Goal: Task Accomplishment & Management: Contribute content

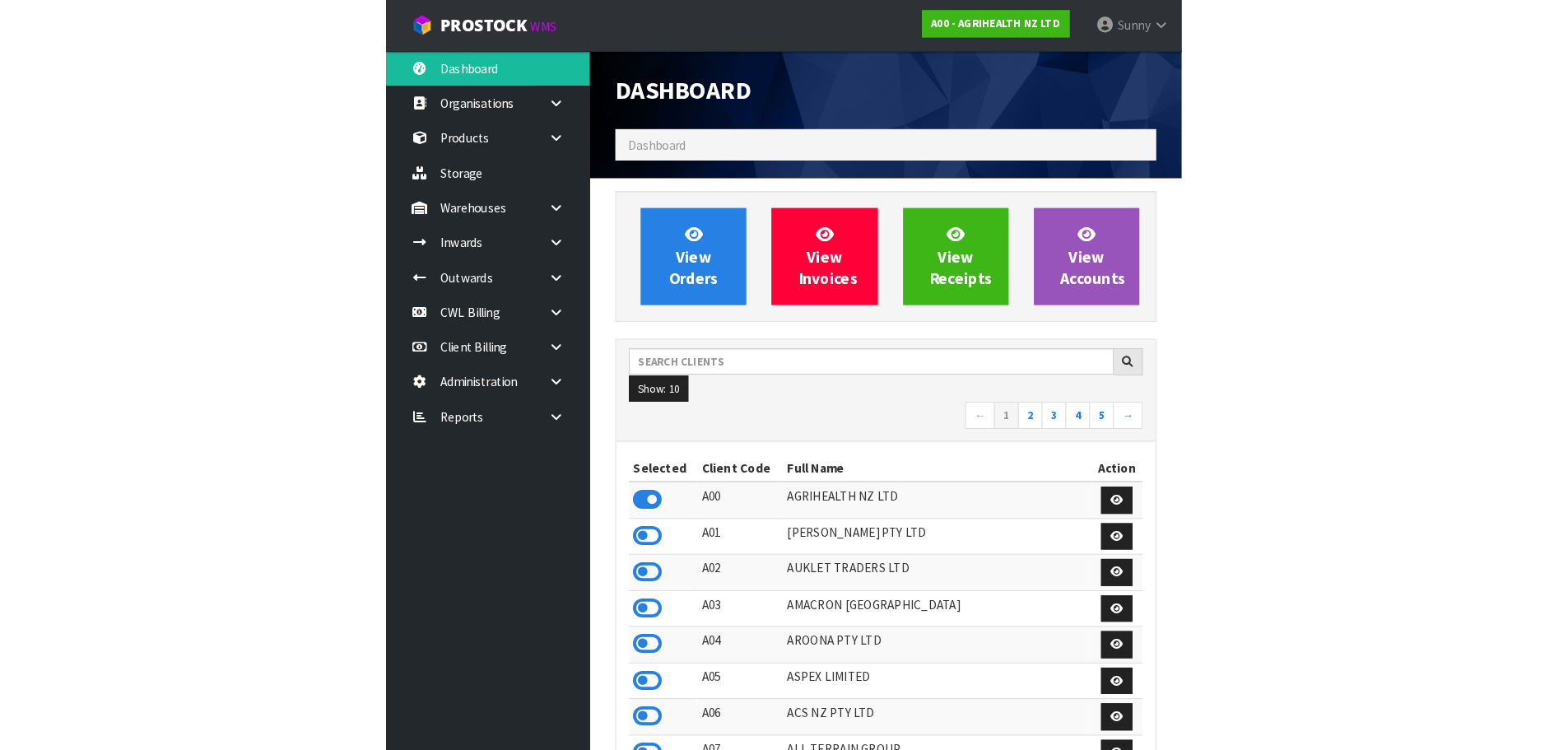
scroll to position [1007, 673]
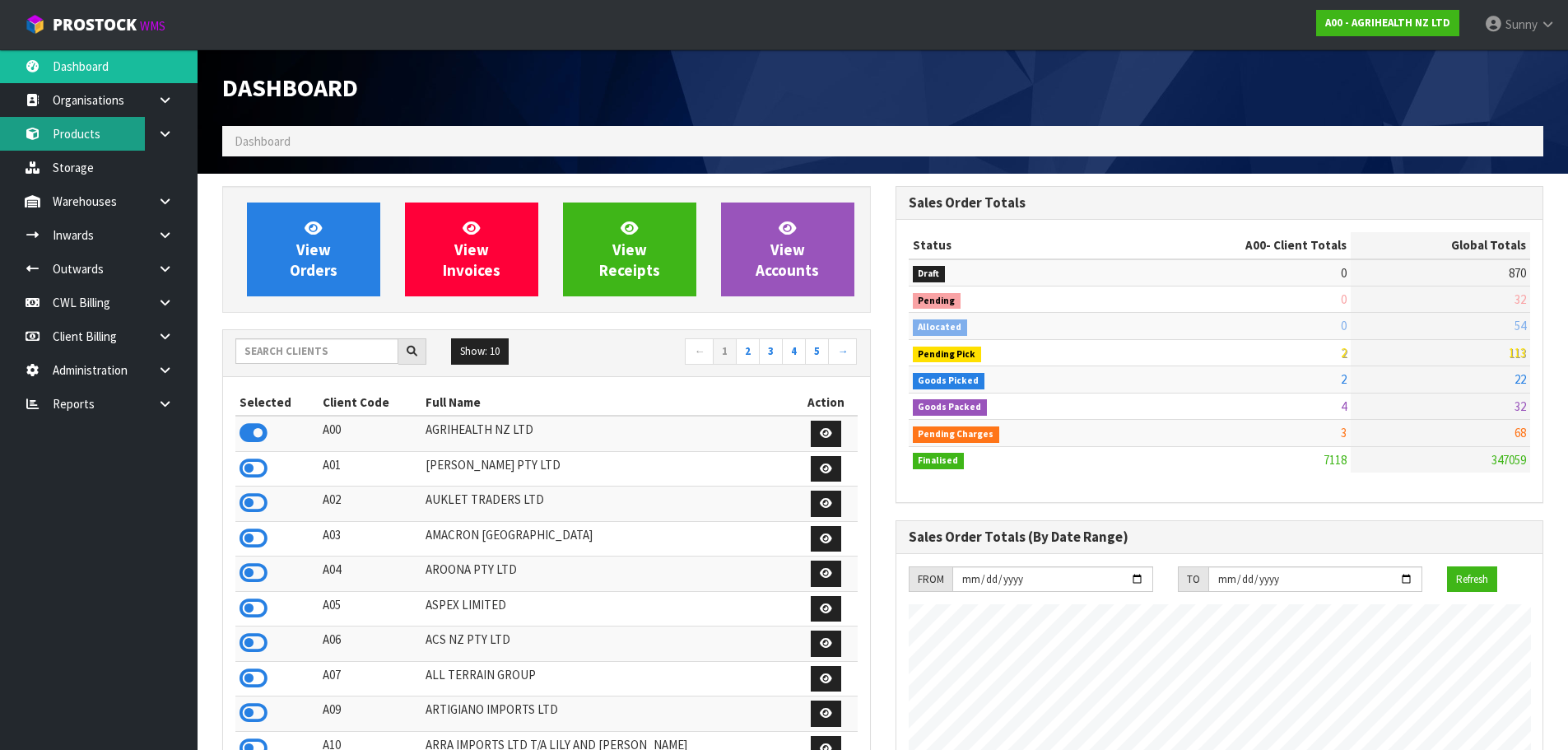
click at [137, 130] on link "Products" at bounding box center [98, 134] width 198 height 34
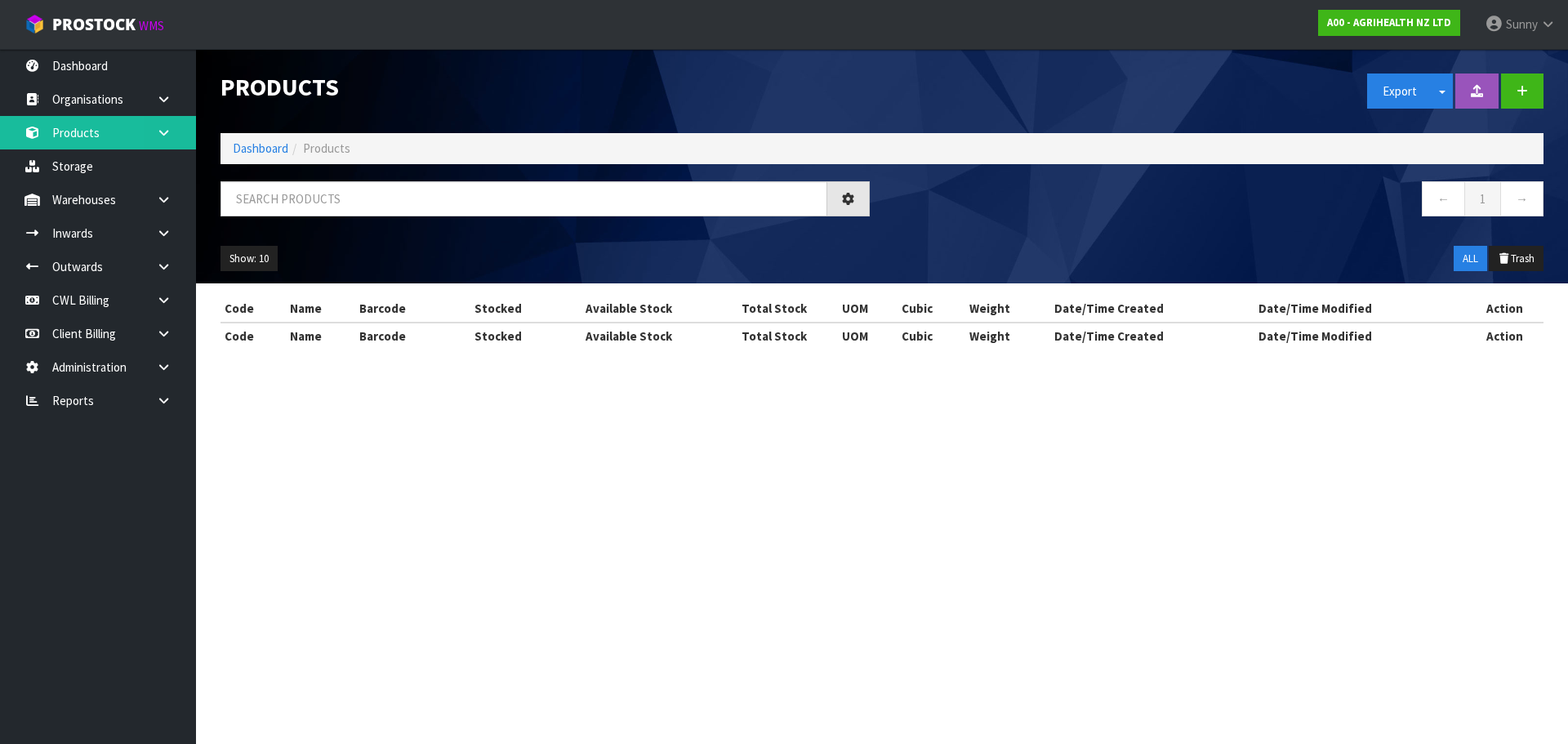
click at [164, 129] on div "Products Export Split button! SOH Summary Measurements Dangerous Goods Import P…" at bounding box center [784, 189] width 1568 height 378
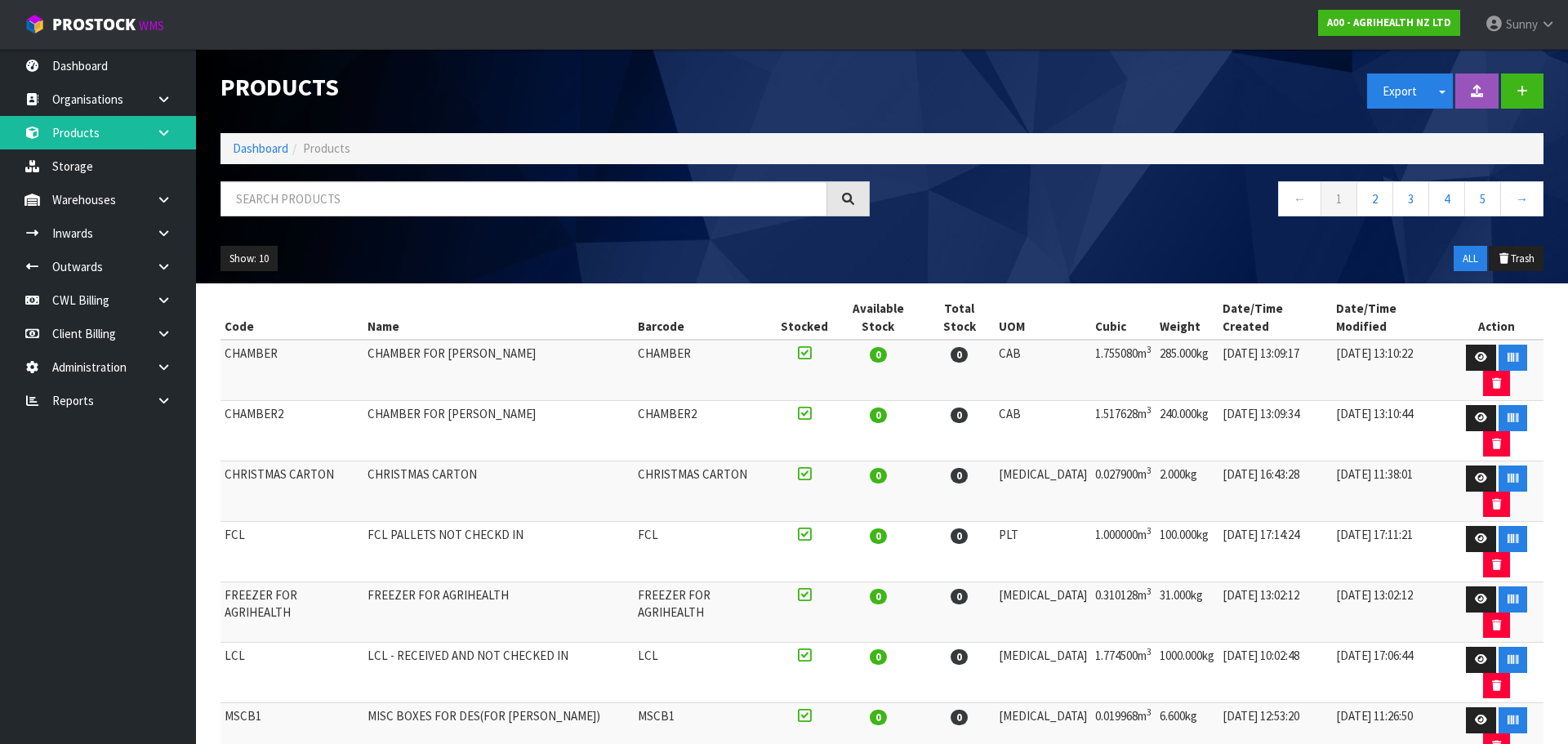
click at [164, 129] on icon at bounding box center [163, 133] width 15 height 12
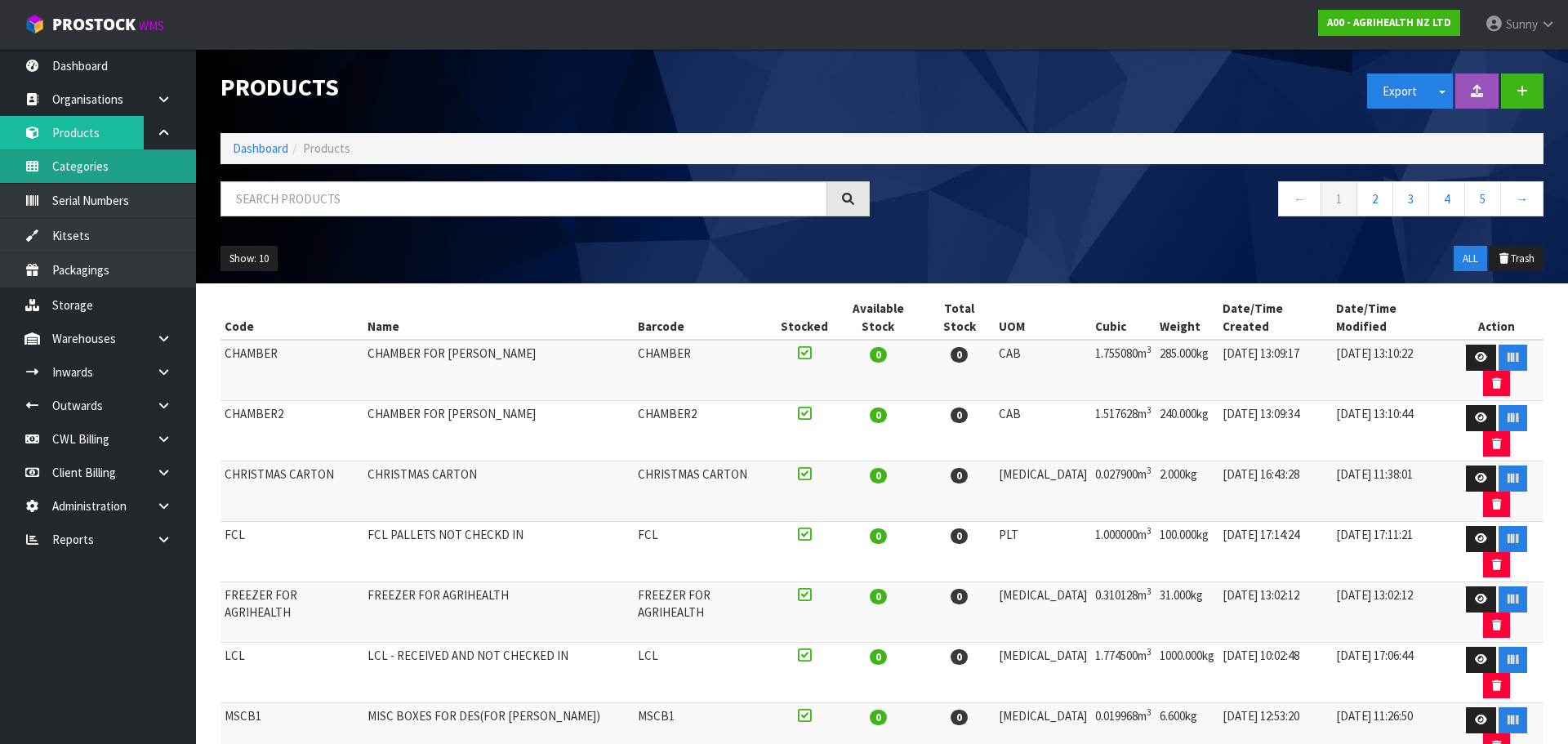
click at [99, 158] on link "Categories" at bounding box center [98, 166] width 196 height 34
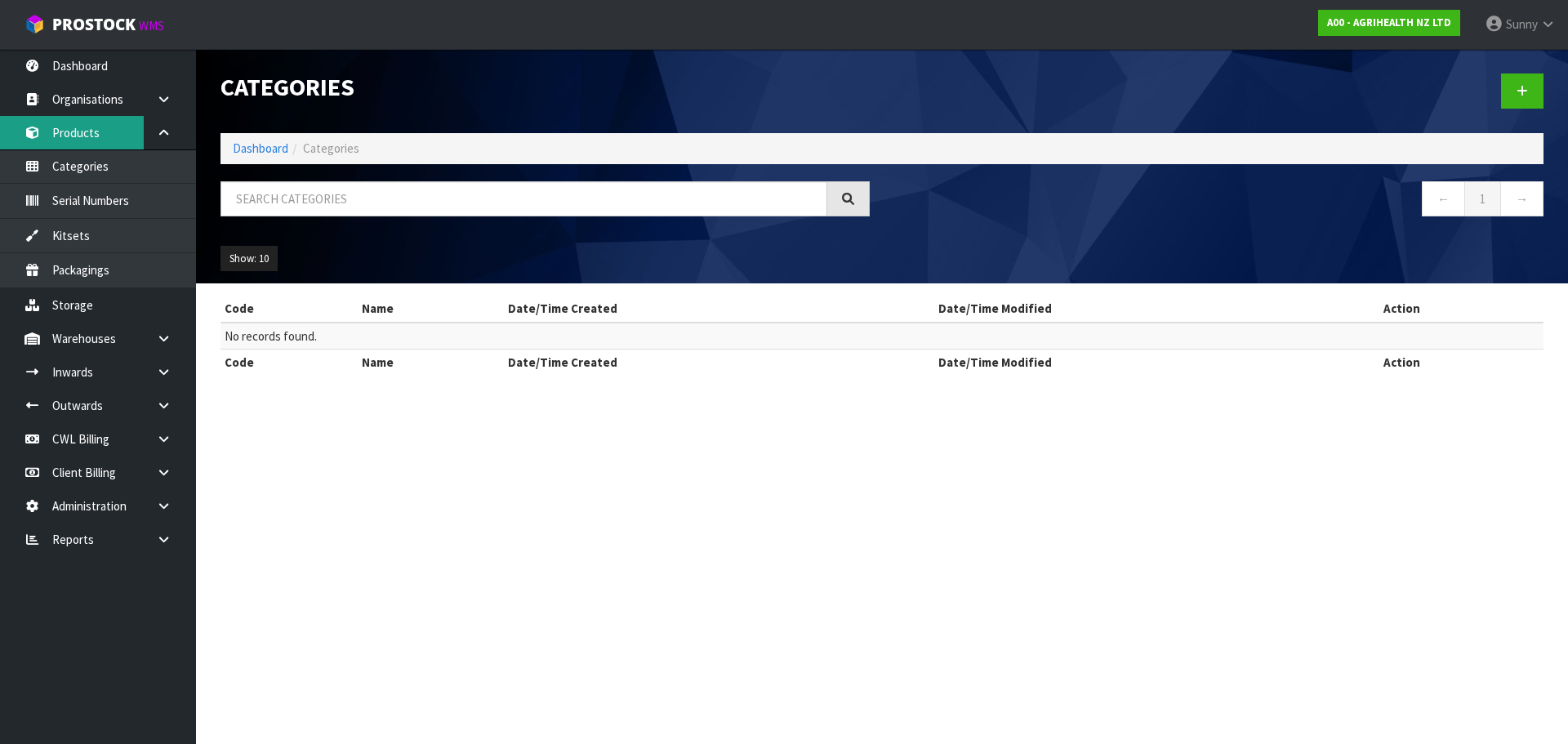
click at [102, 137] on link "Products" at bounding box center [98, 133] width 196 height 34
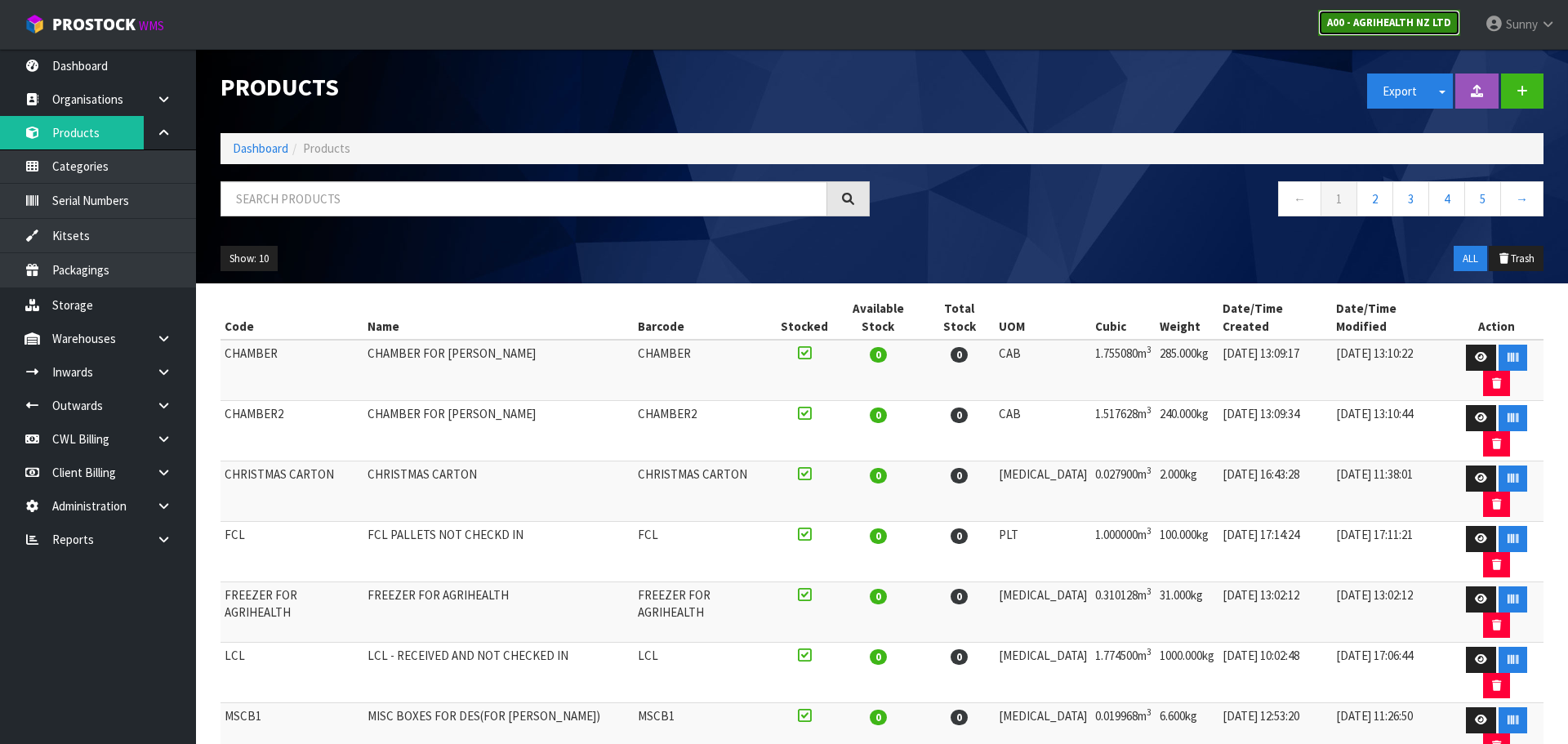
click at [1389, 23] on strong "A00 - AGRIHEALTH NZ LTD" at bounding box center [1389, 22] width 124 height 14
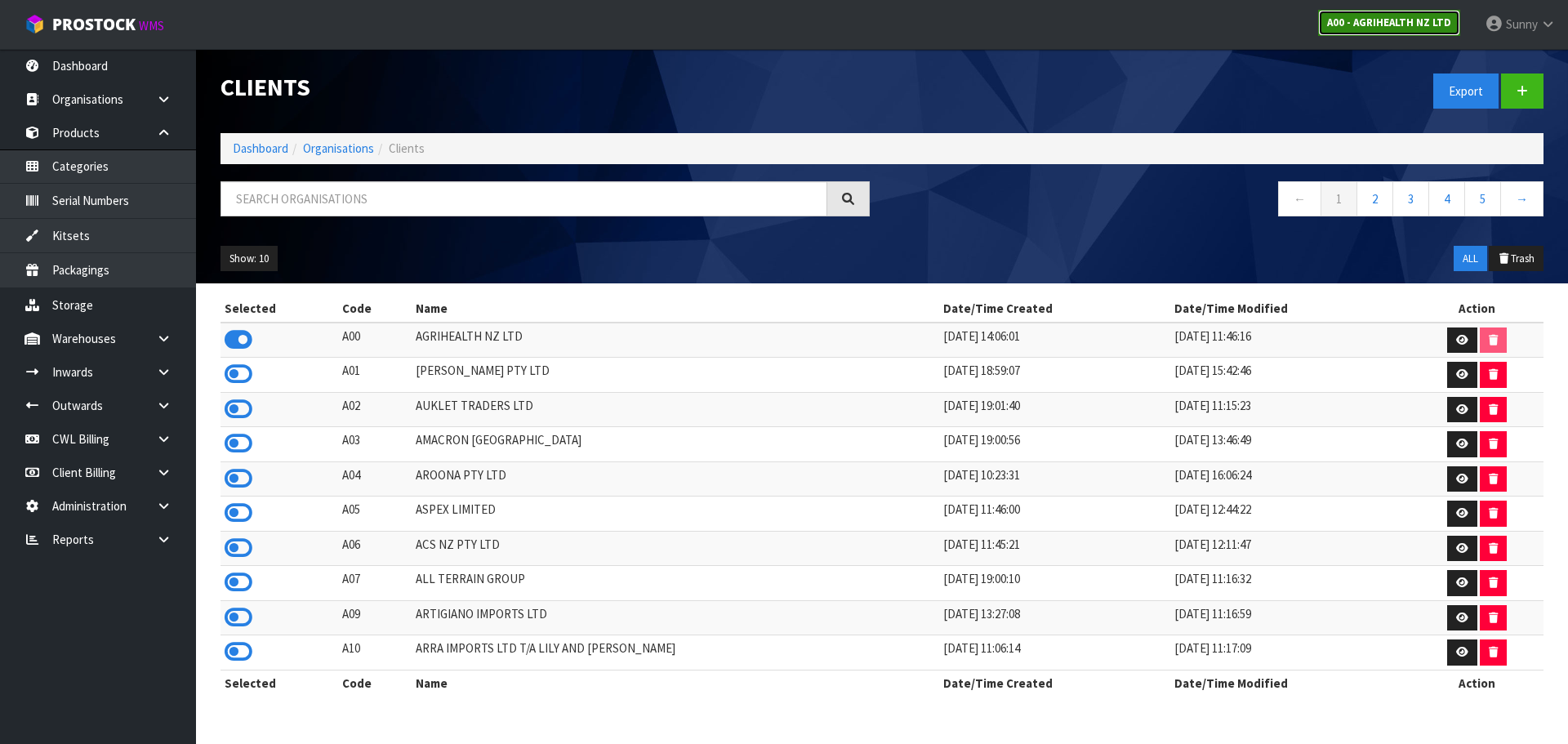
click at [1345, 24] on strong "A00 - AGRIHEALTH NZ LTD" at bounding box center [1389, 22] width 124 height 14
click at [312, 193] on input "text" at bounding box center [524, 199] width 607 height 36
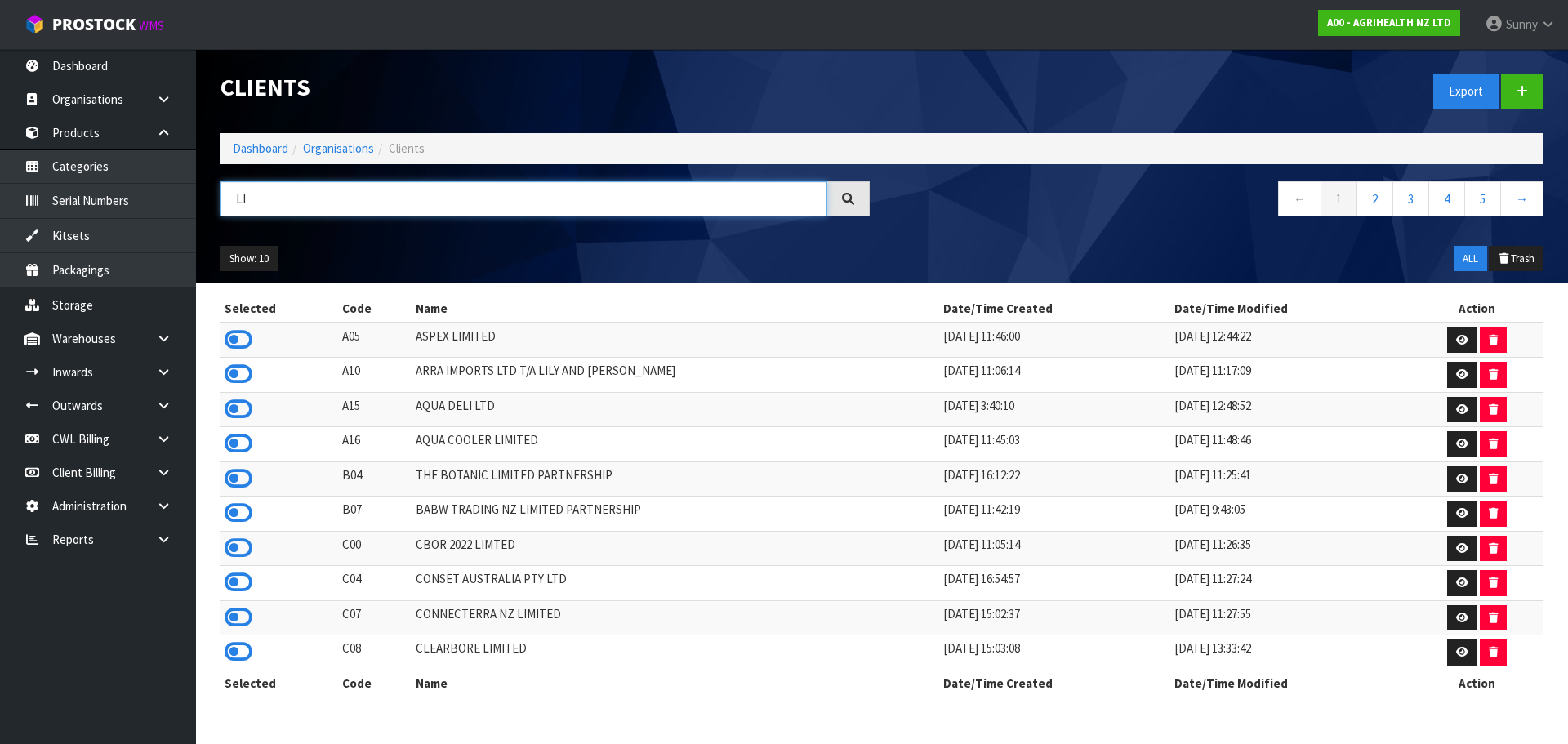
type input "L"
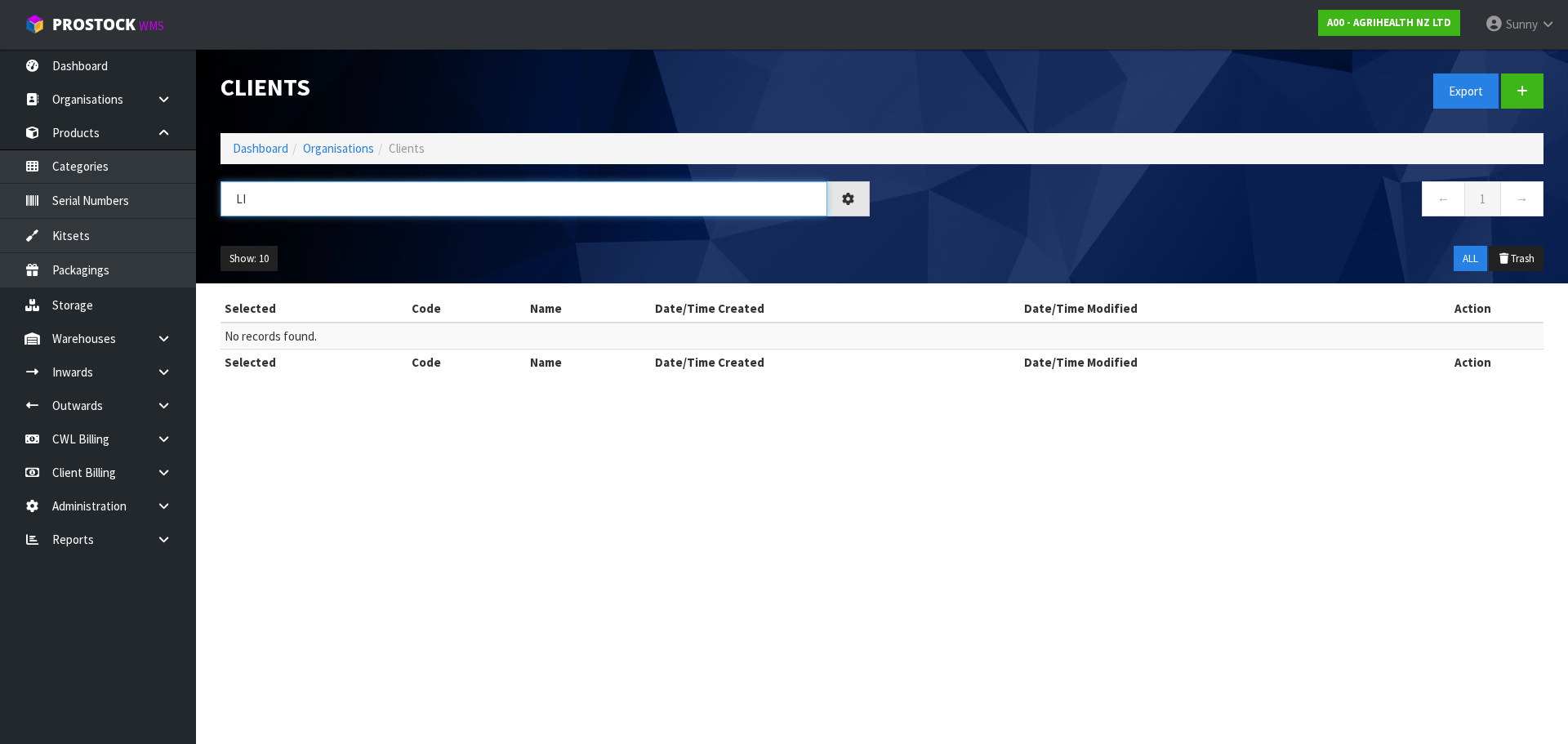
type input "L"
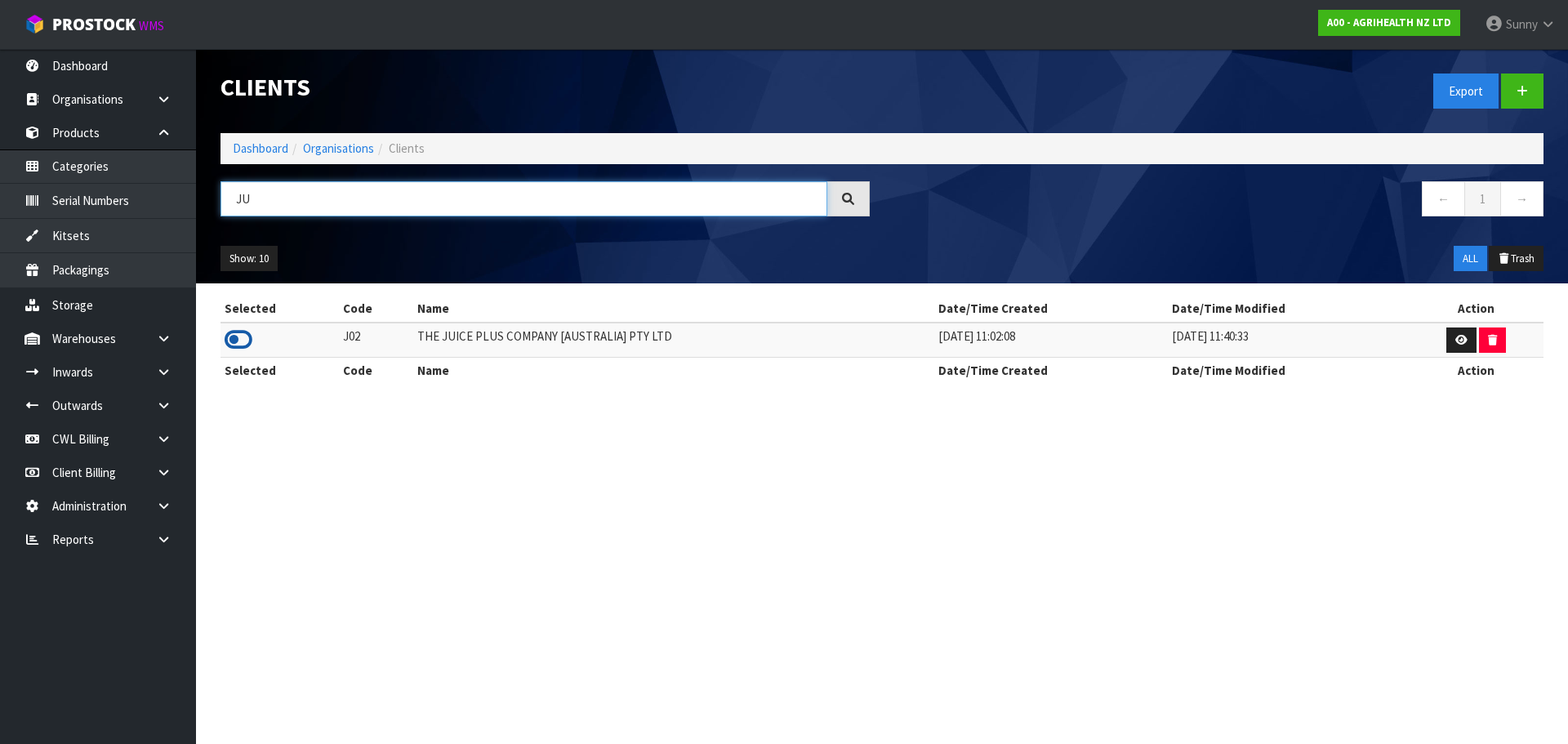
type input "JU"
click at [237, 335] on icon at bounding box center [238, 340] width 28 height 25
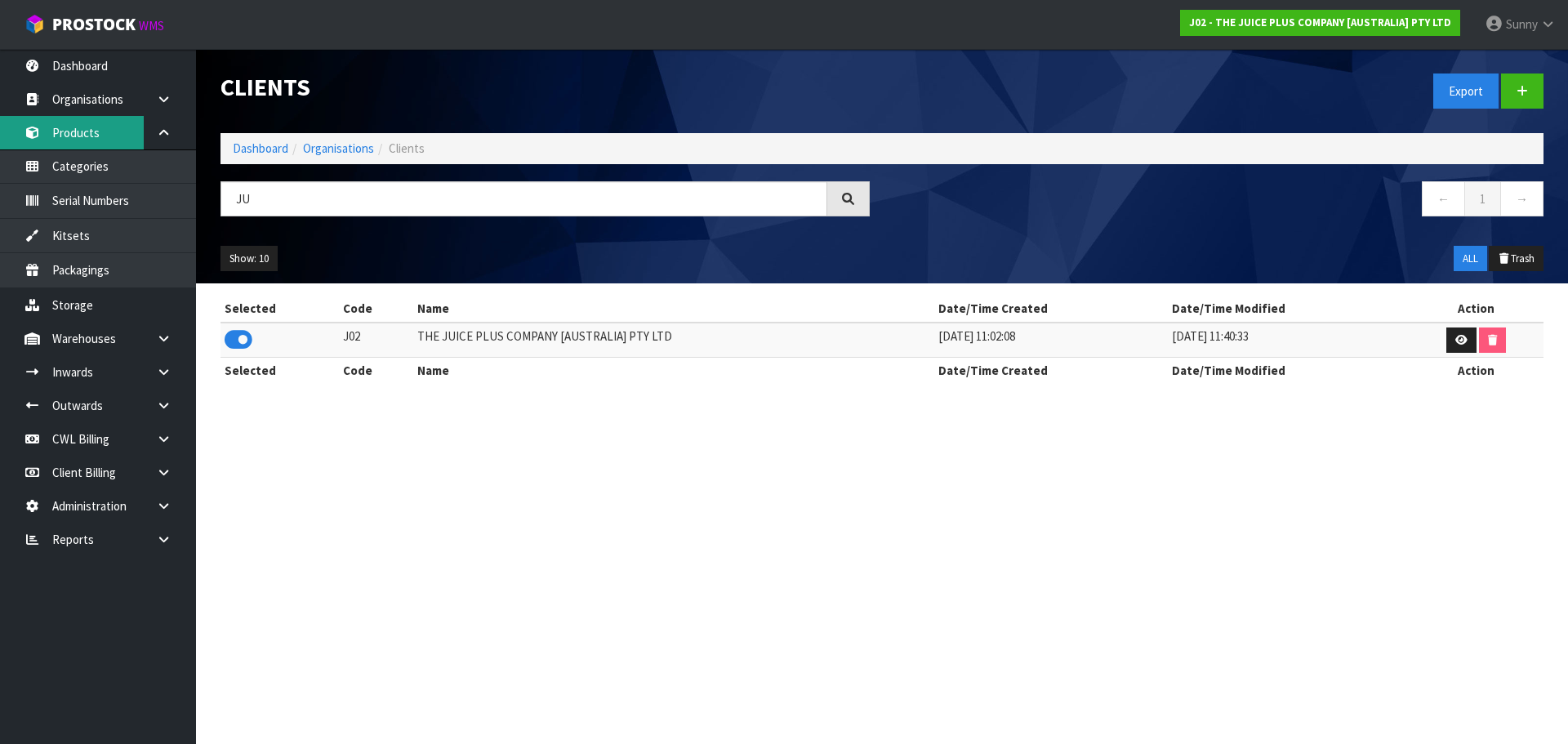
click at [114, 128] on link "Products" at bounding box center [98, 133] width 196 height 34
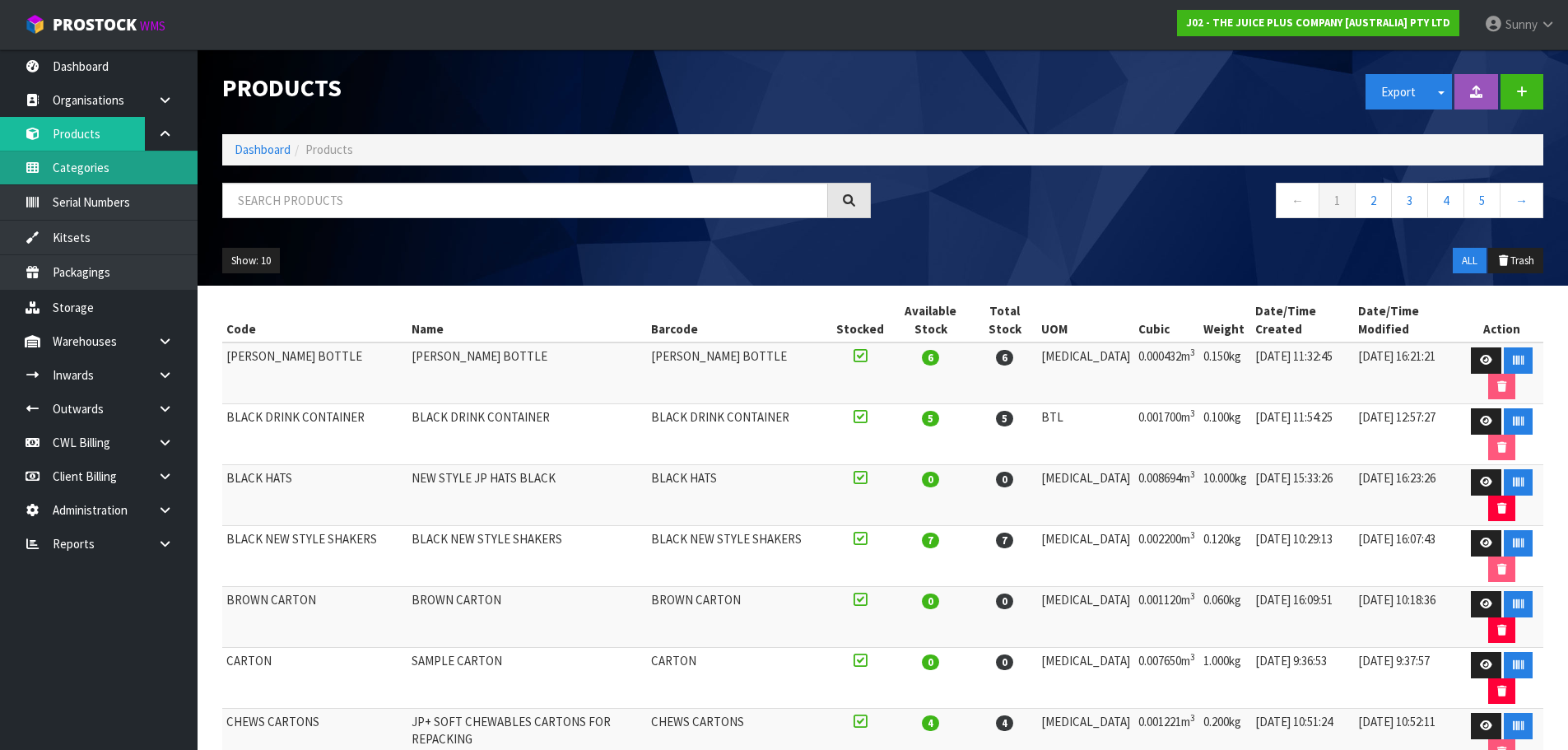
click at [89, 174] on link "Categories" at bounding box center [98, 167] width 198 height 34
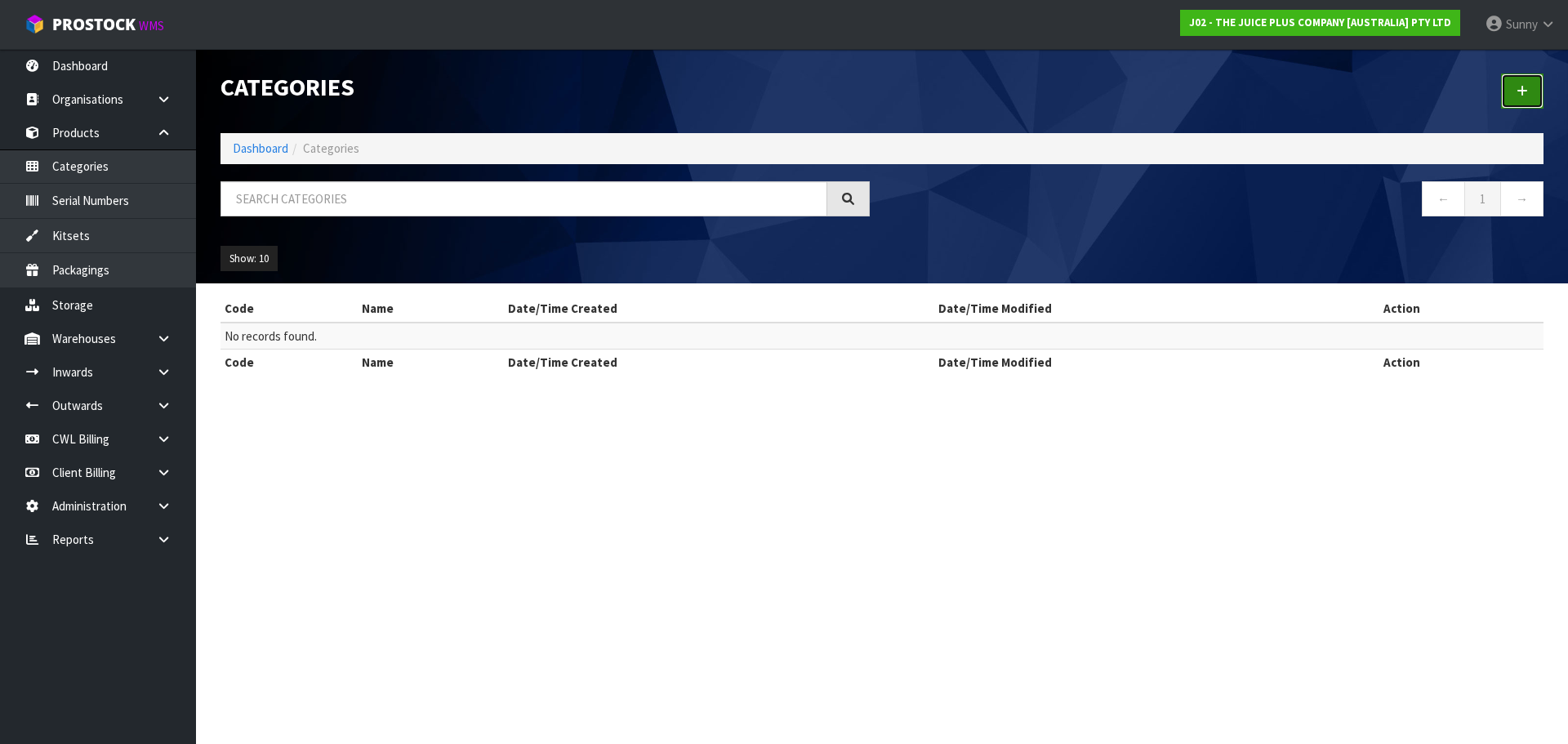
click at [1514, 94] on link at bounding box center [1522, 91] width 43 height 36
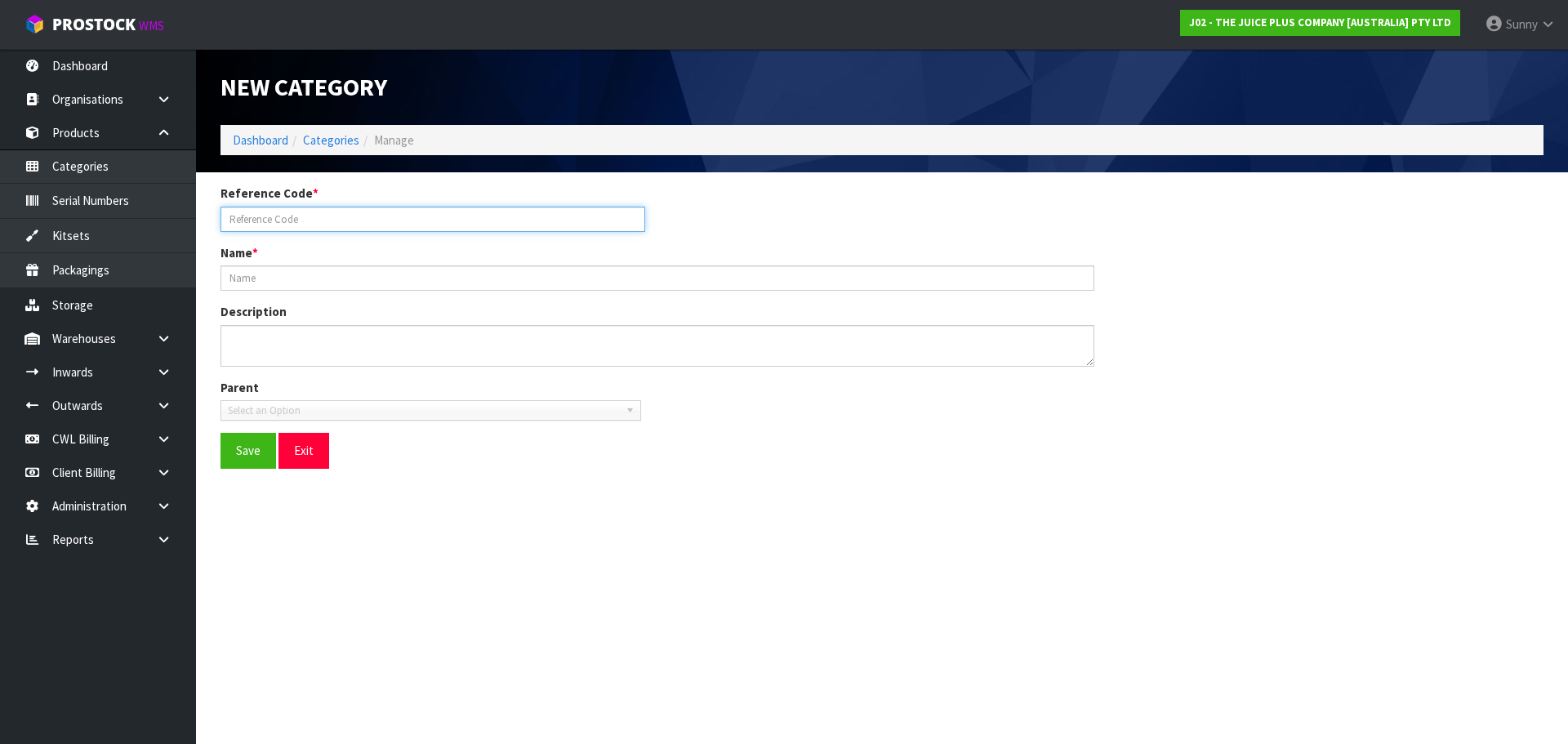
click at [361, 226] on input "text" at bounding box center [432, 219] width 425 height 26
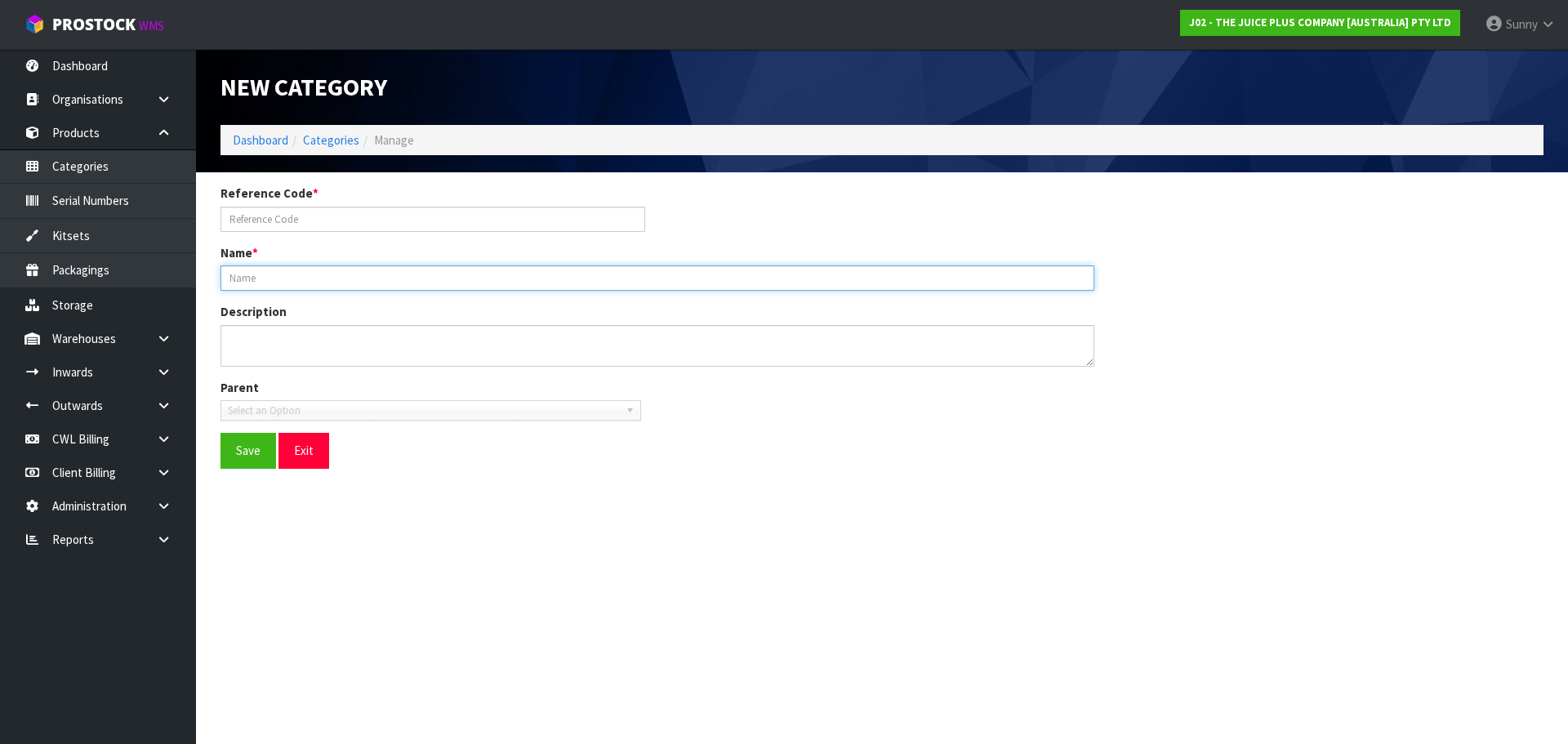
click at [333, 283] on input "text" at bounding box center [657, 278] width 874 height 26
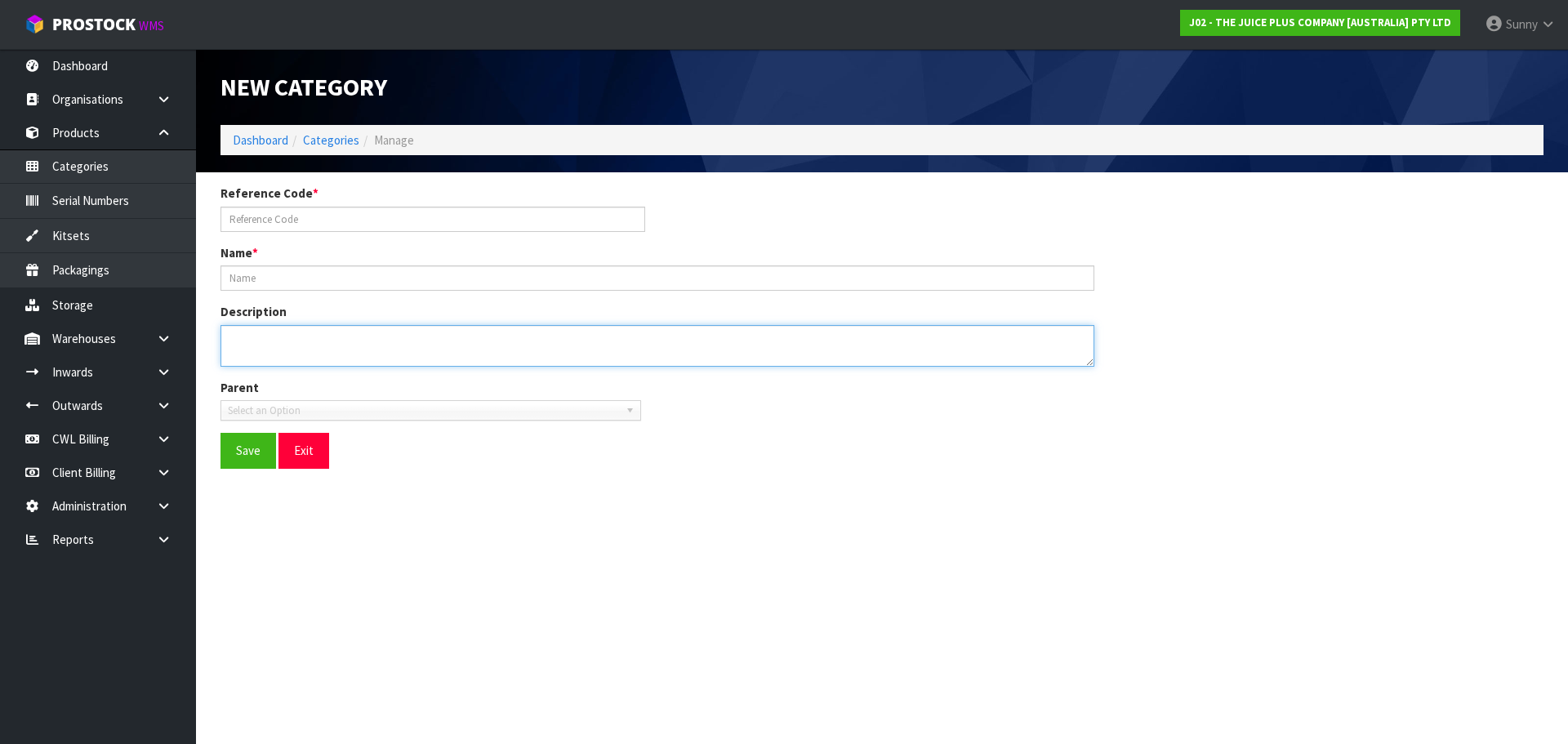
click at [304, 352] on textarea at bounding box center [657, 345] width 874 height 42
click at [310, 233] on div "Reference Code *" at bounding box center [882, 214] width 1347 height 59
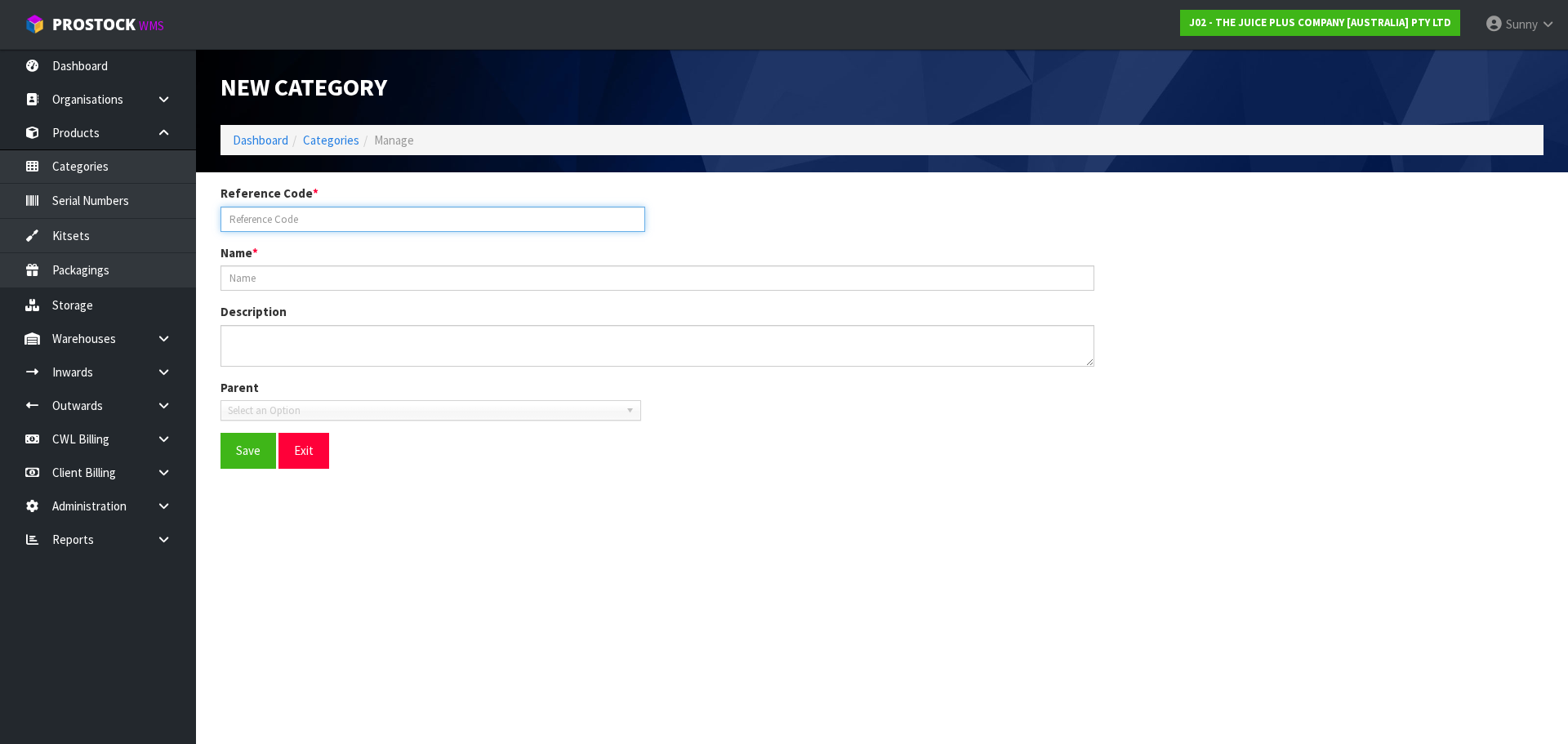
click at [314, 224] on input "text" at bounding box center [432, 219] width 425 height 26
type input "001"
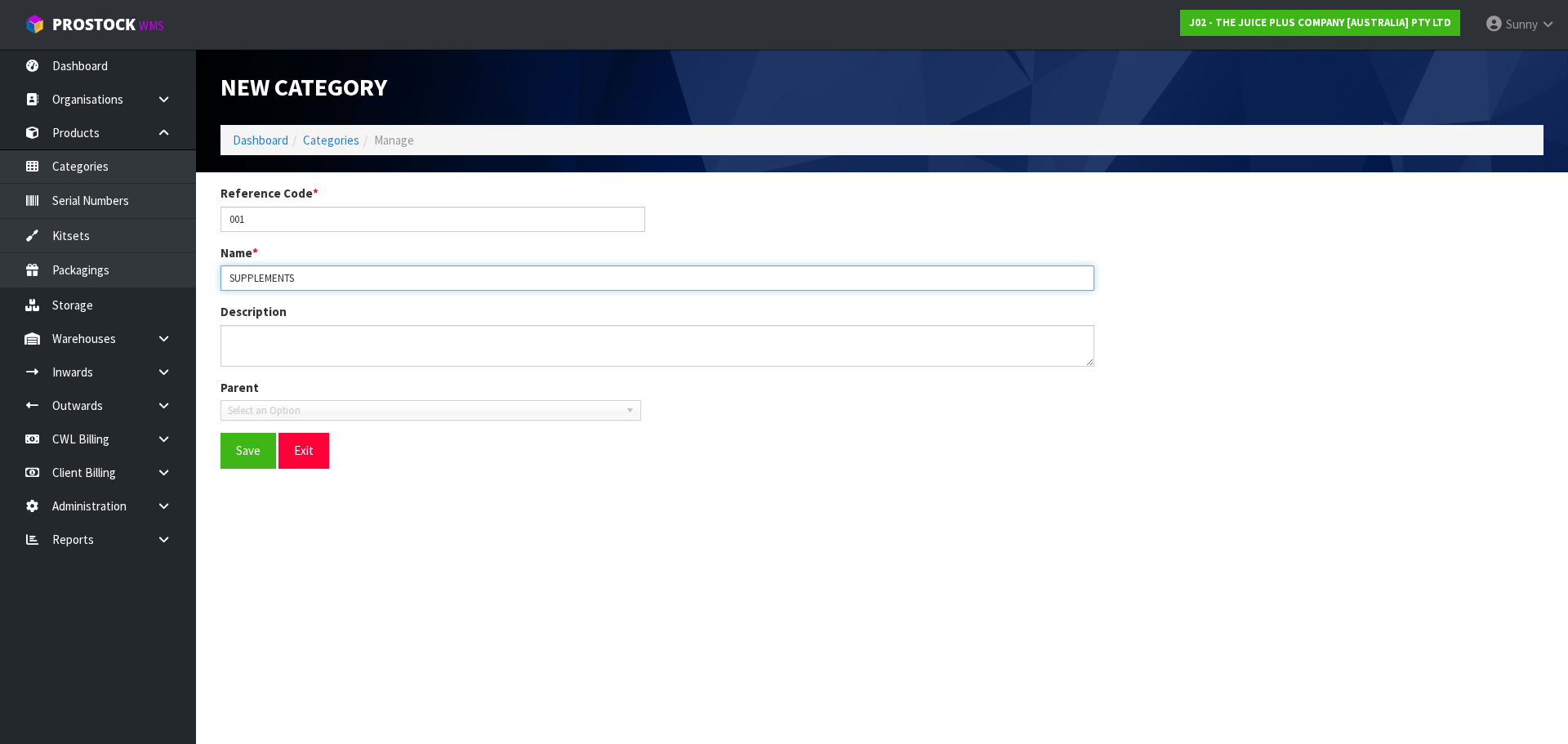
click at [220, 433] on button "Save" at bounding box center [248, 451] width 56 height 36
type input "SUPPLEMENTS'"
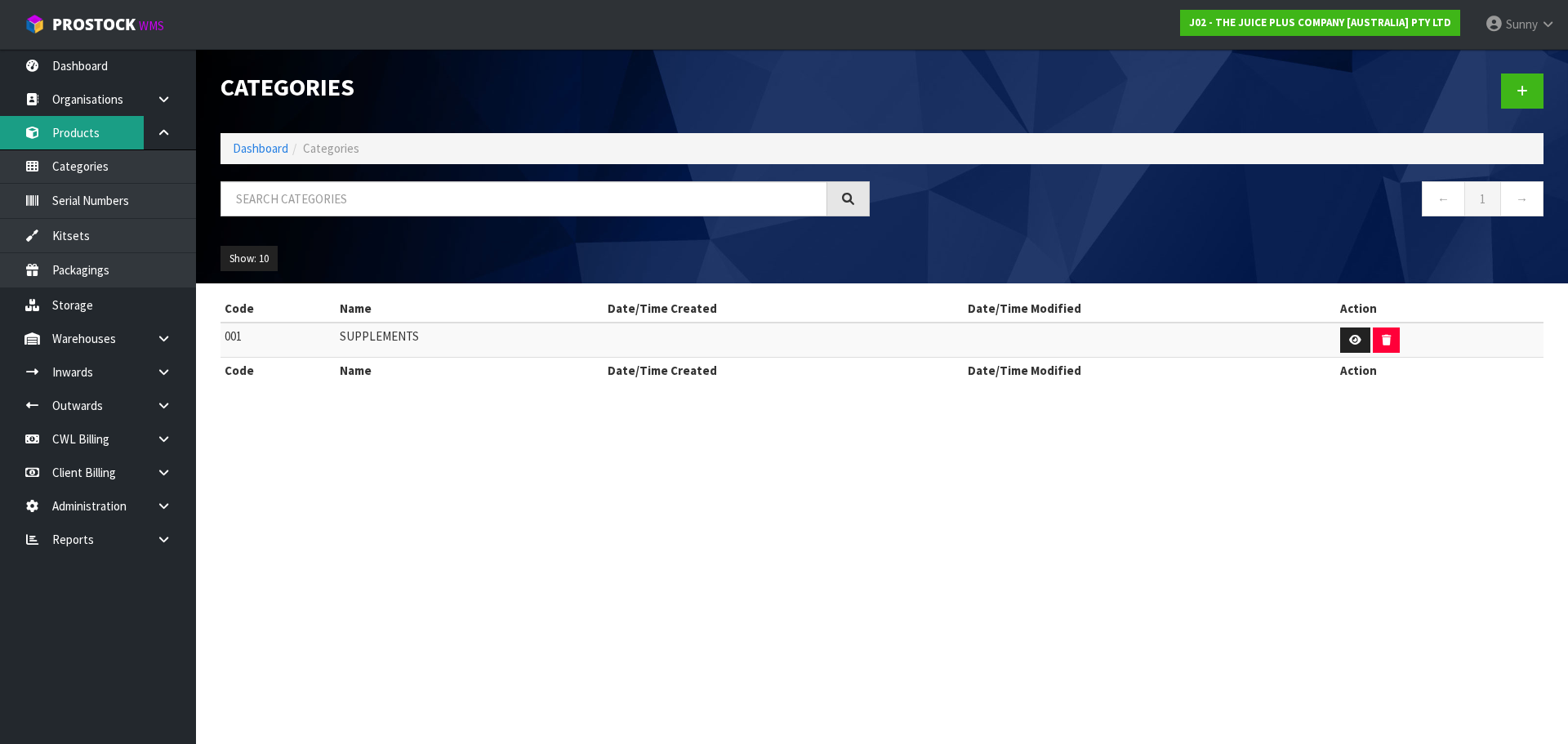
click at [95, 141] on link "Products" at bounding box center [98, 133] width 196 height 34
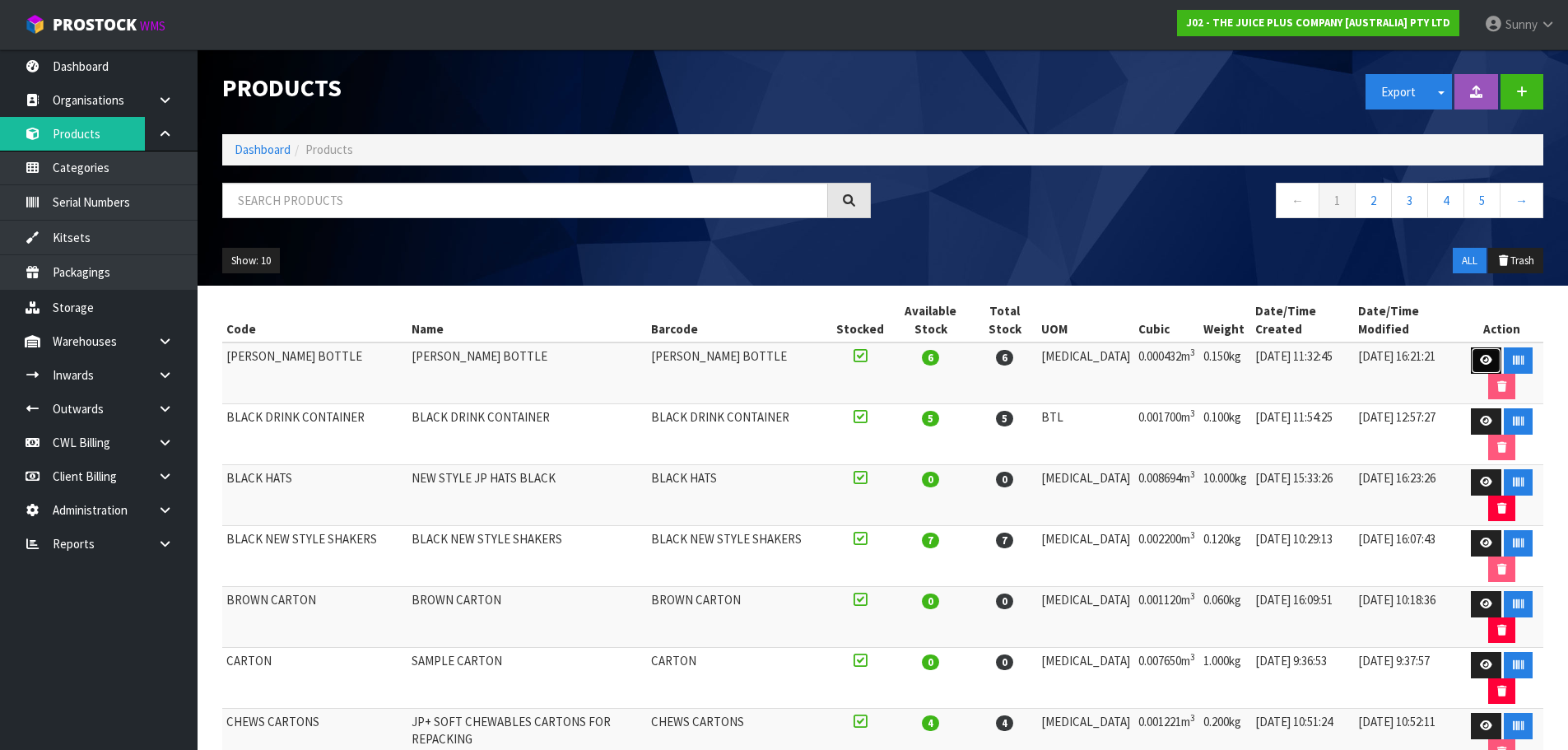
click at [1479, 354] on link at bounding box center [1486, 360] width 30 height 26
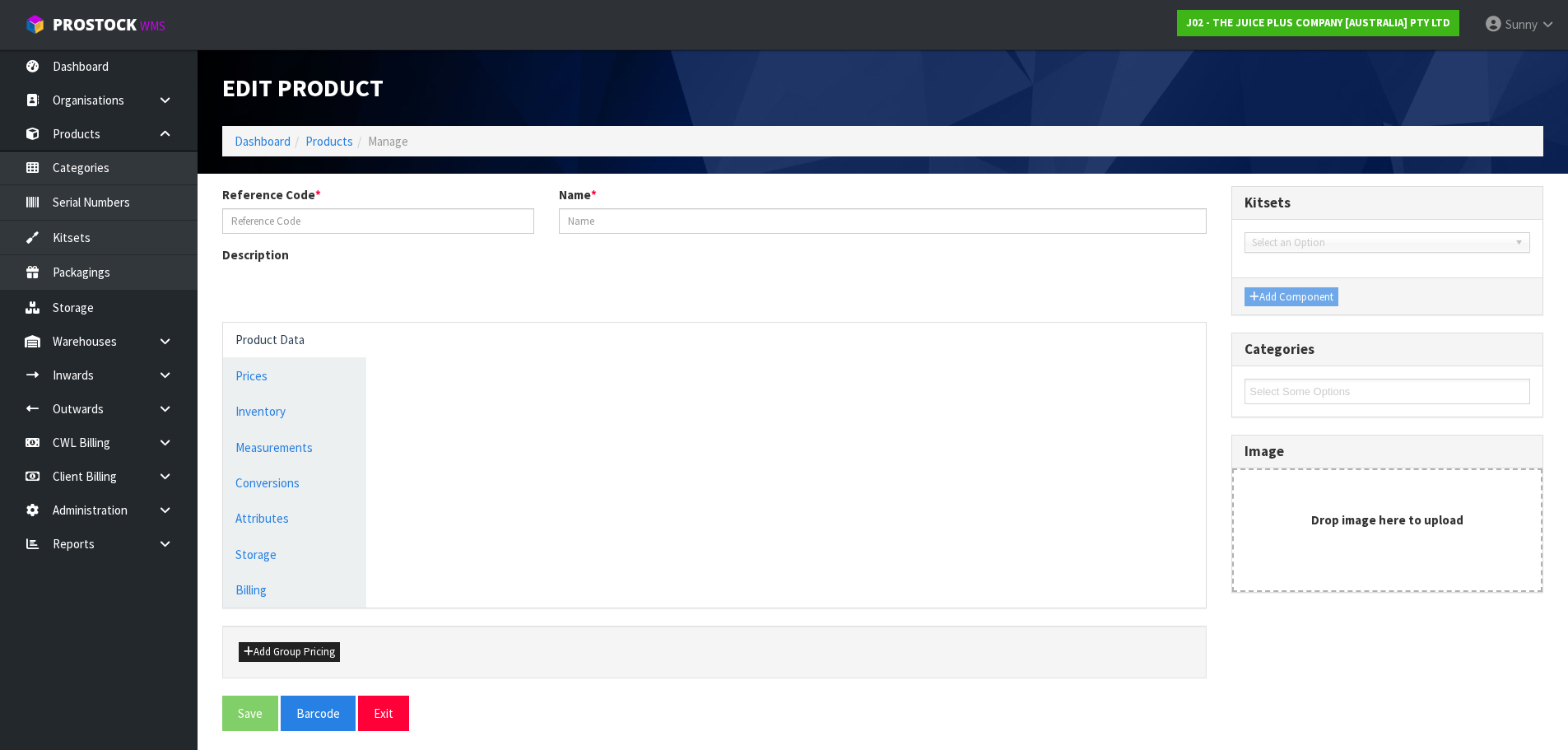
type input "[PERSON_NAME] BOTTLE"
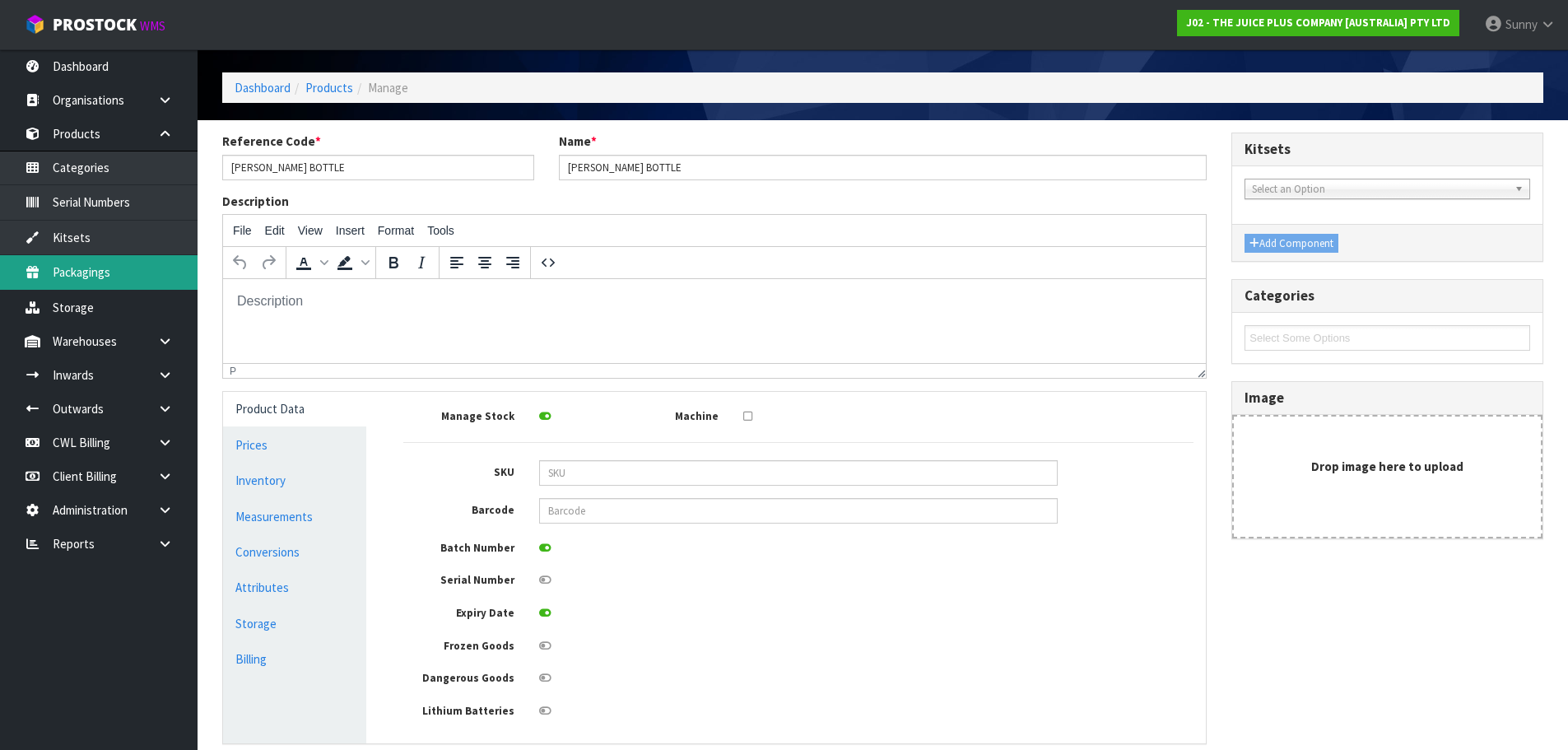
scroll to position [82, 0]
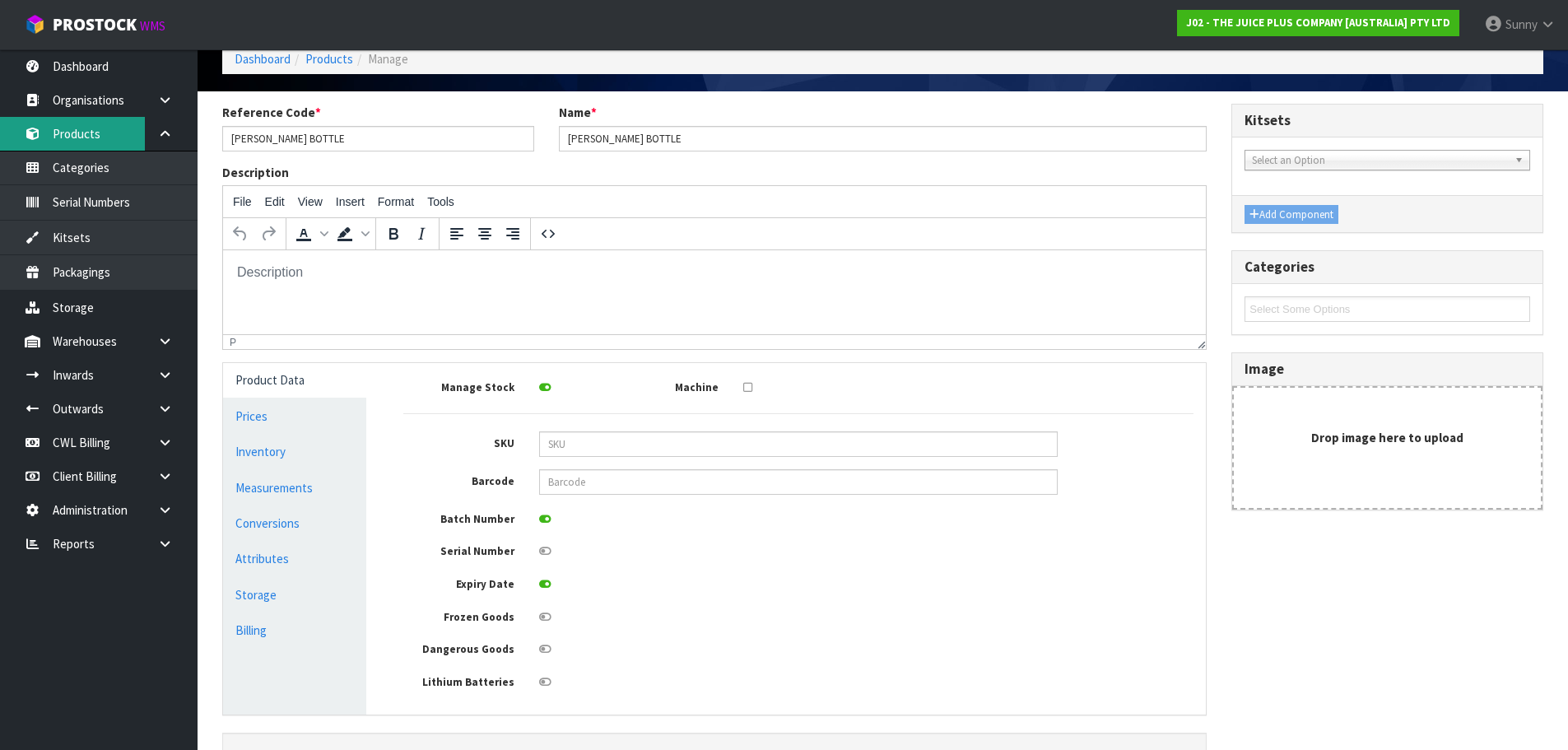
click at [101, 132] on link "Products" at bounding box center [98, 134] width 198 height 34
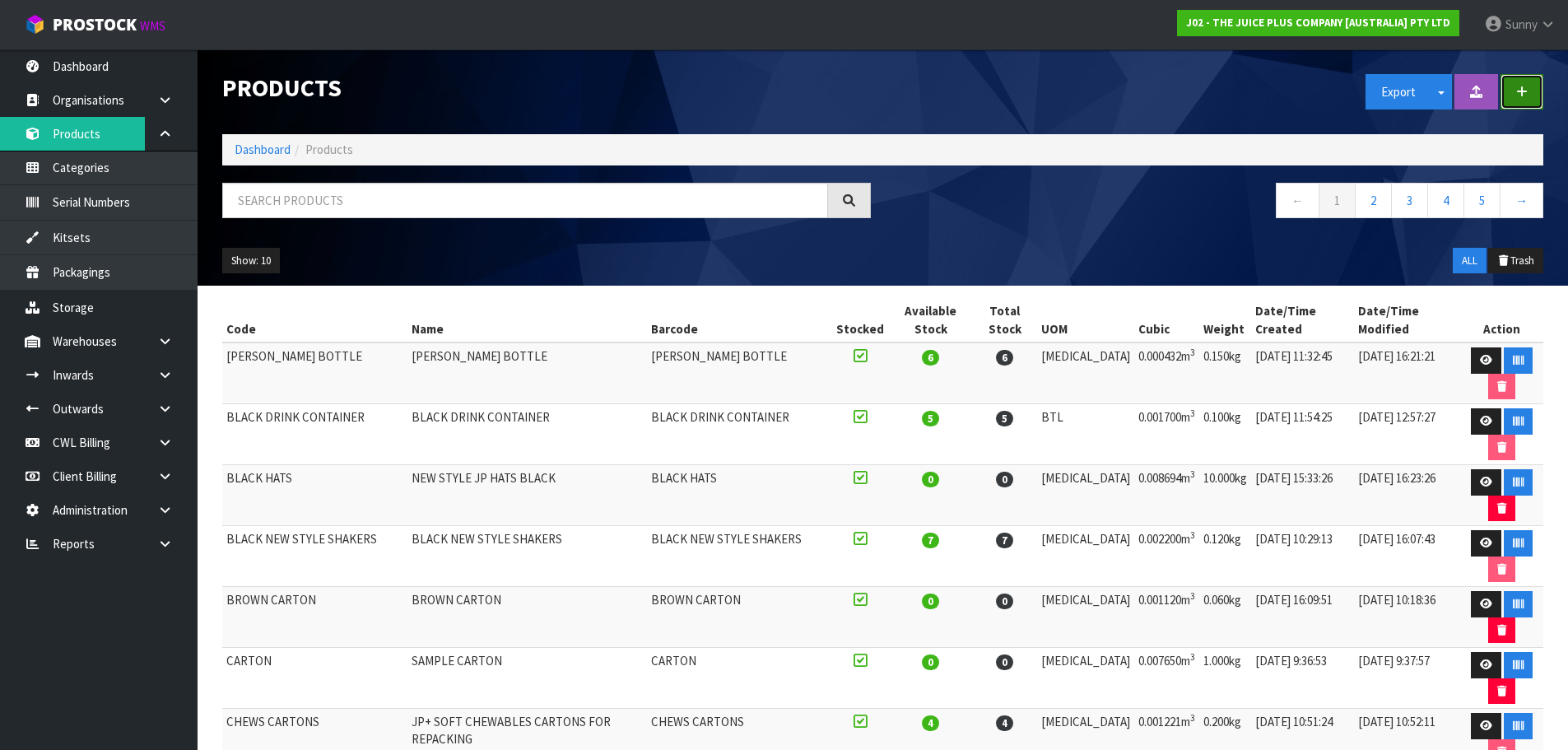
click at [1537, 93] on button "button" at bounding box center [1522, 92] width 43 height 36
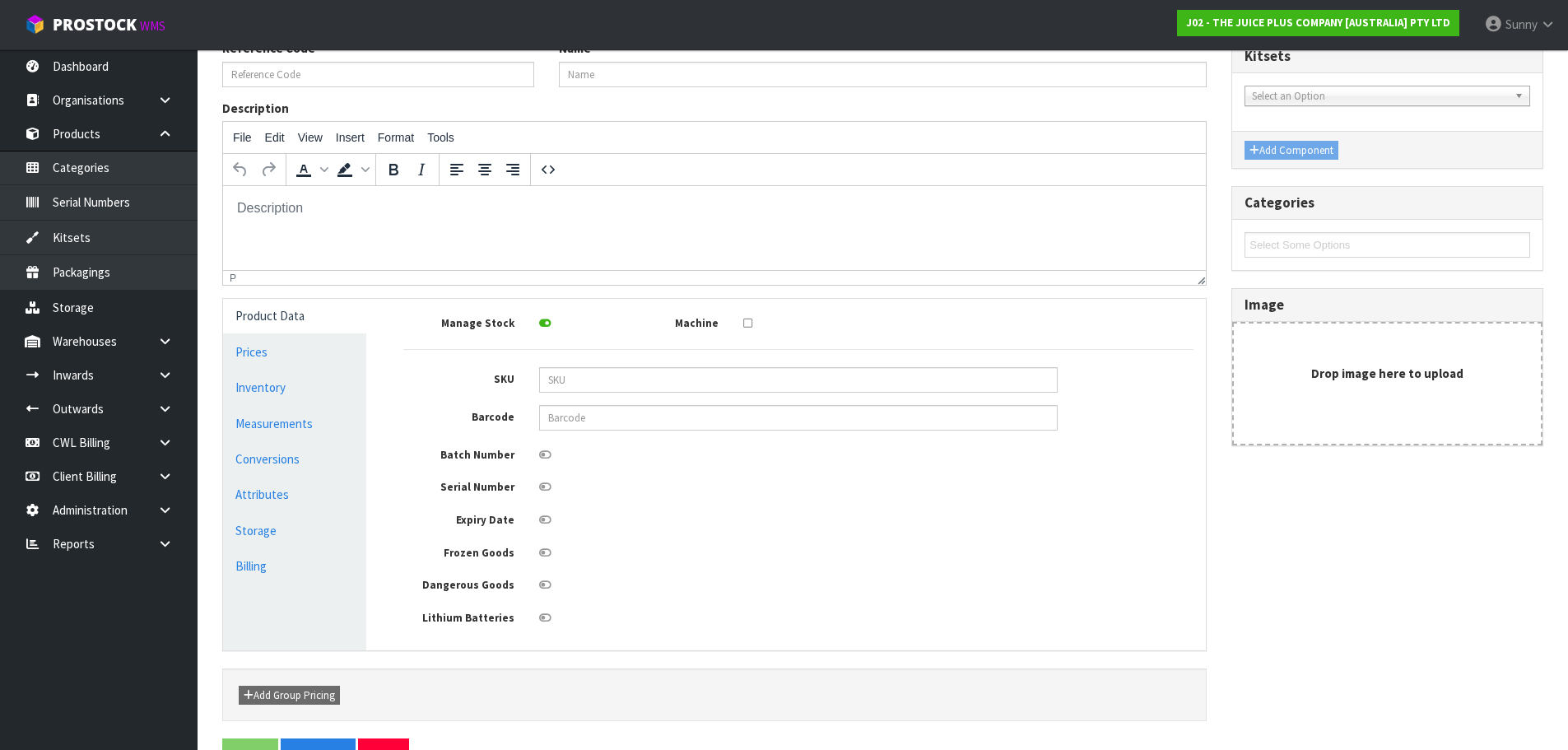
scroll to position [196, 0]
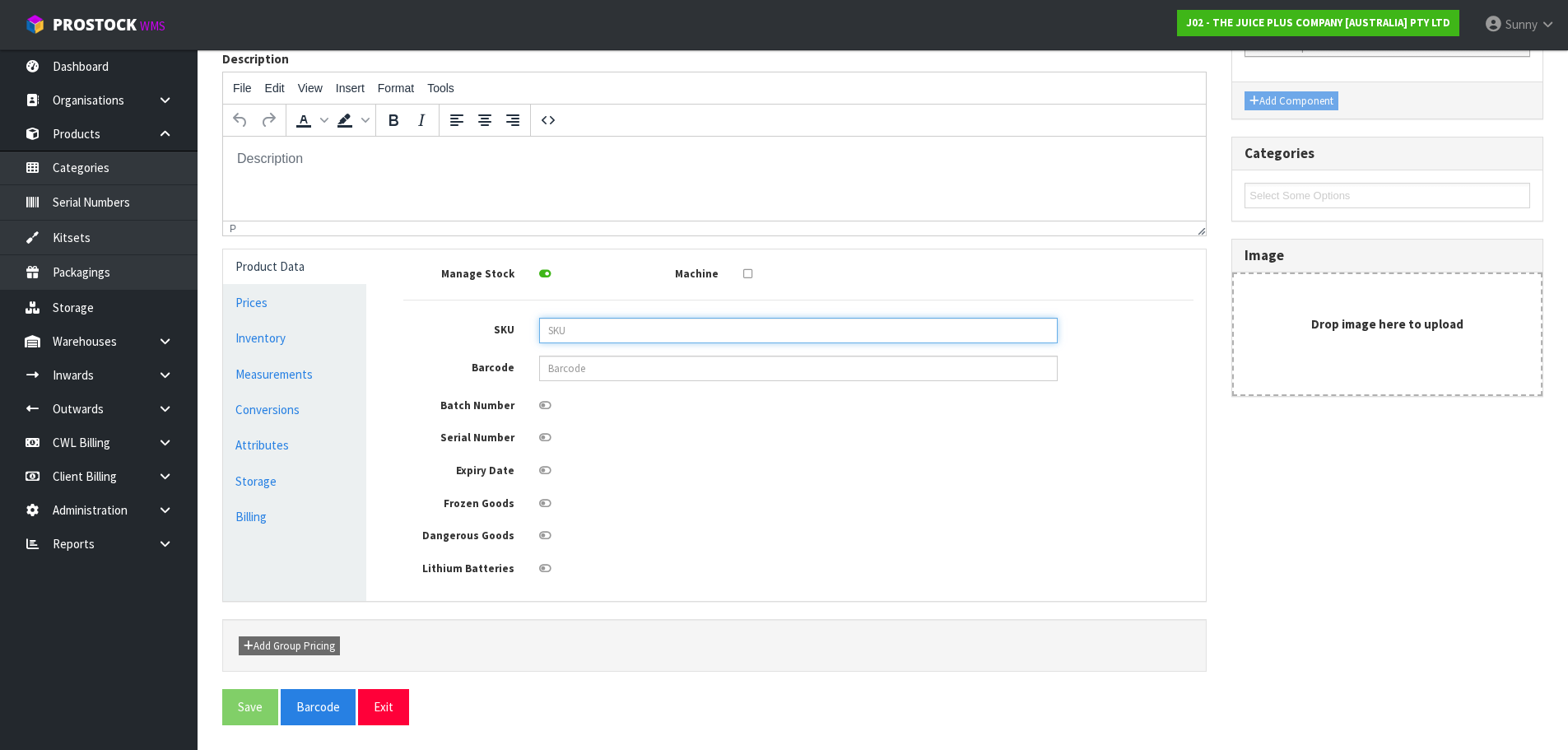
click at [594, 334] on input "text" at bounding box center [799, 330] width 519 height 26
click at [602, 371] on input "text" at bounding box center [799, 369] width 519 height 26
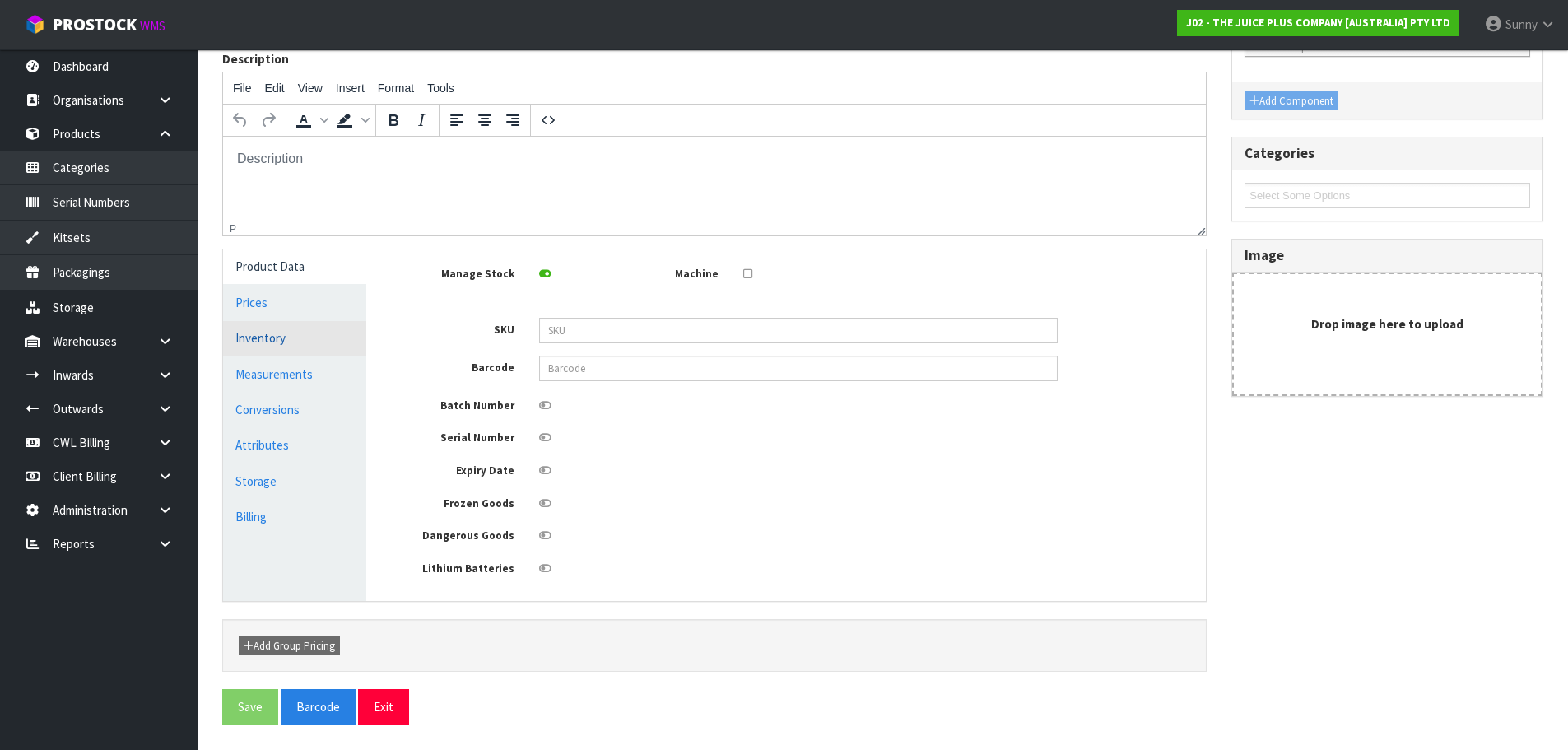
click at [284, 342] on link "Inventory" at bounding box center [294, 338] width 143 height 34
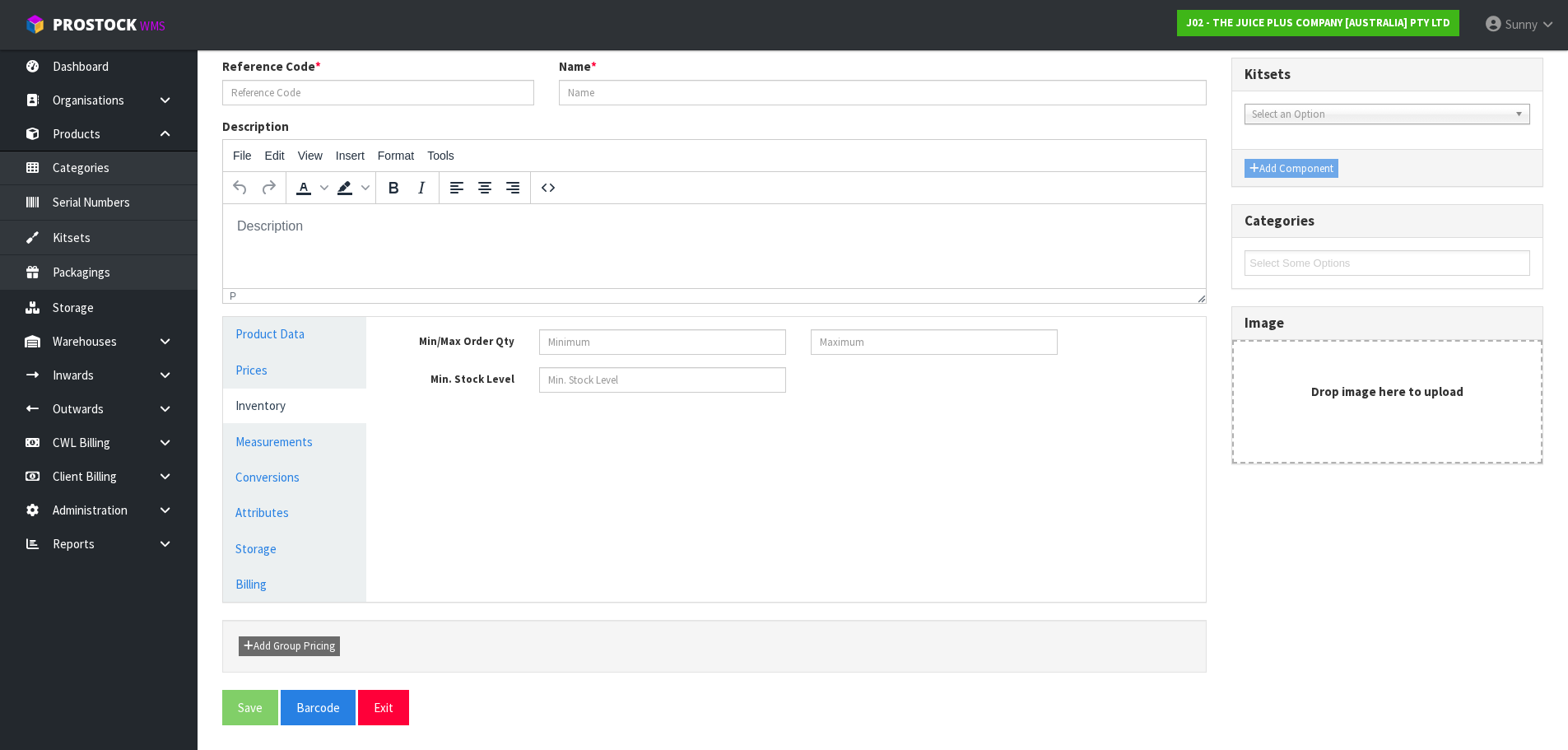
scroll to position [129, 0]
click at [284, 439] on link "Measurements" at bounding box center [294, 442] width 143 height 34
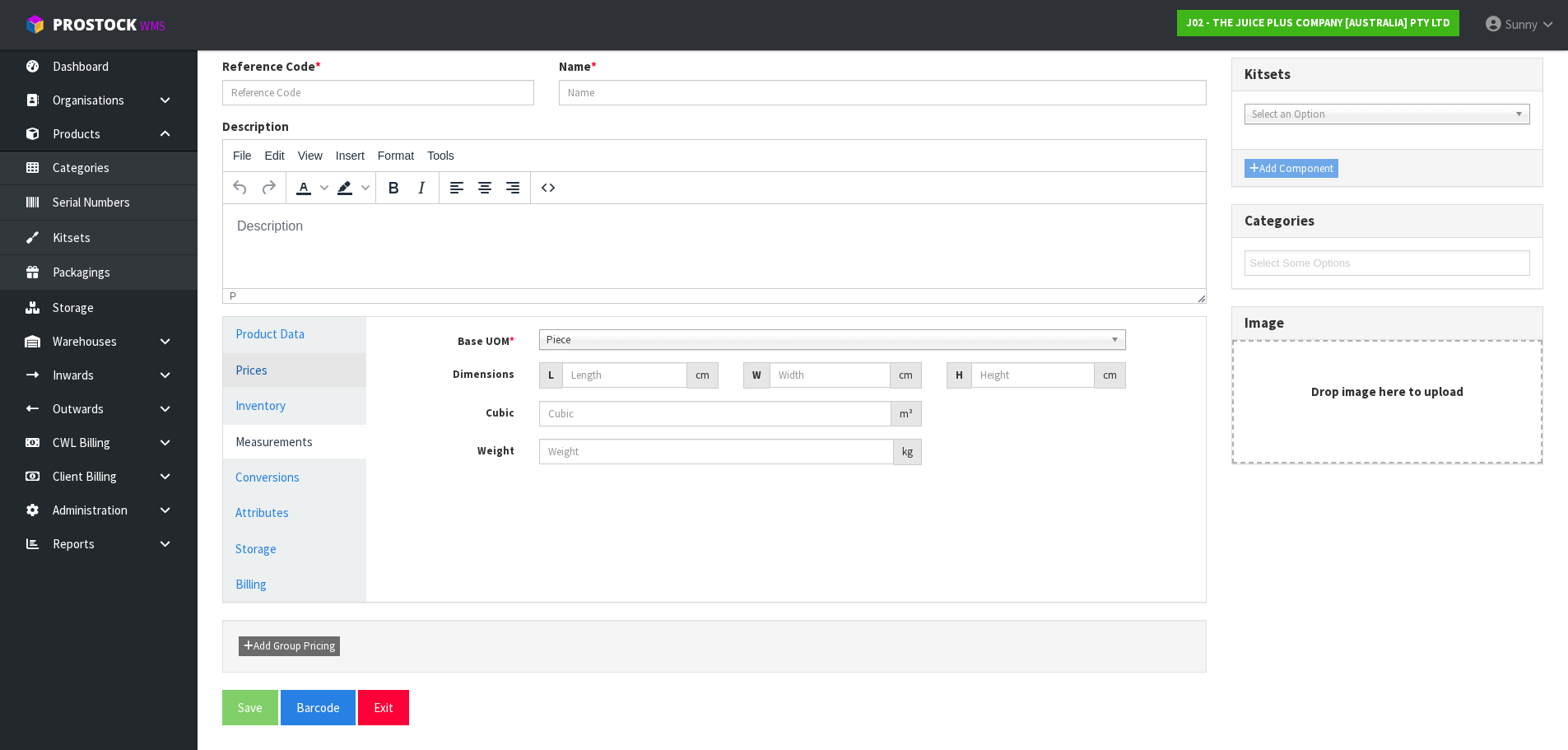
click at [291, 366] on link "Prices" at bounding box center [294, 371] width 143 height 34
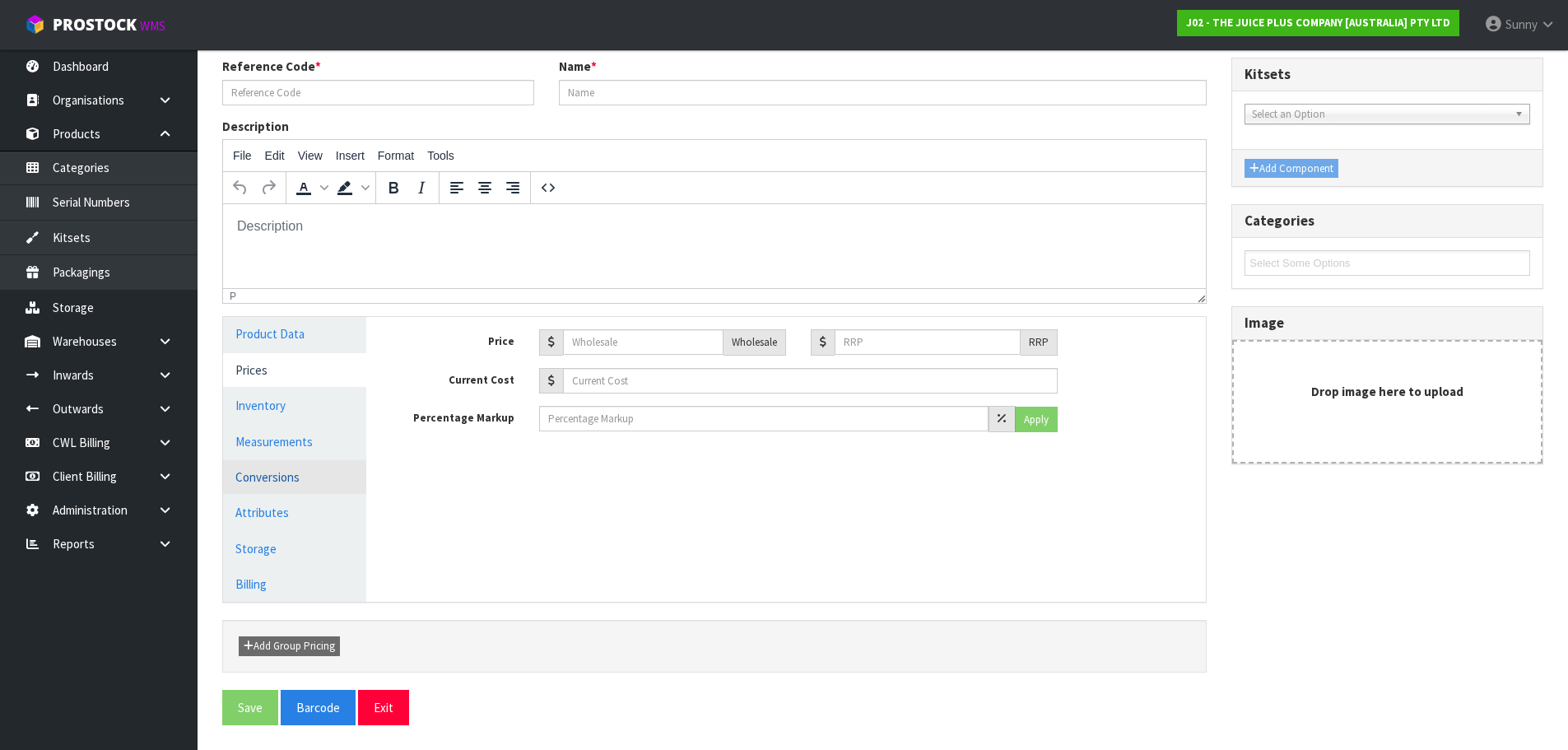
click at [292, 487] on link "Conversions" at bounding box center [294, 477] width 143 height 34
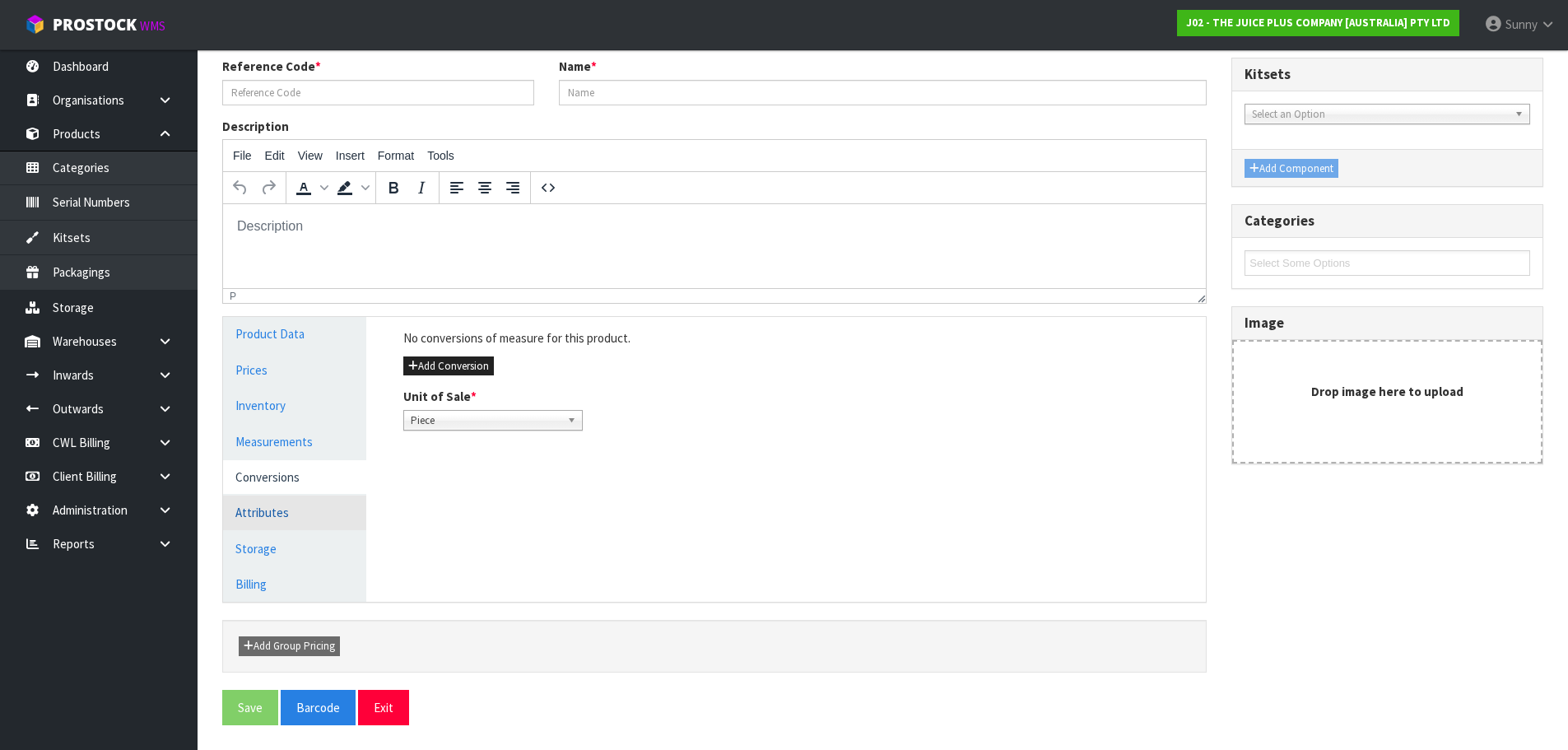
click at [298, 509] on link "Attributes" at bounding box center [294, 513] width 143 height 34
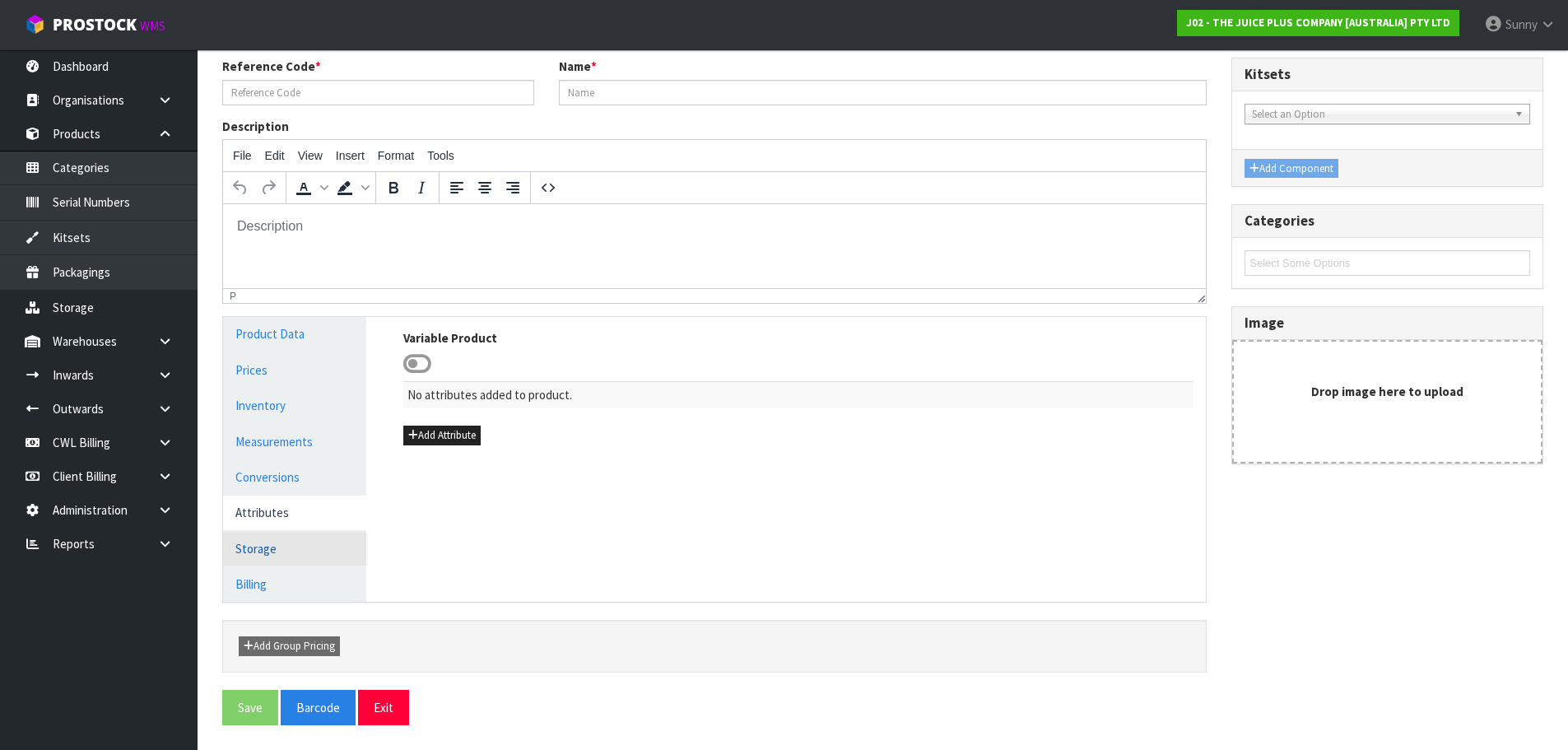
click at [299, 550] on link "Storage" at bounding box center [294, 549] width 143 height 34
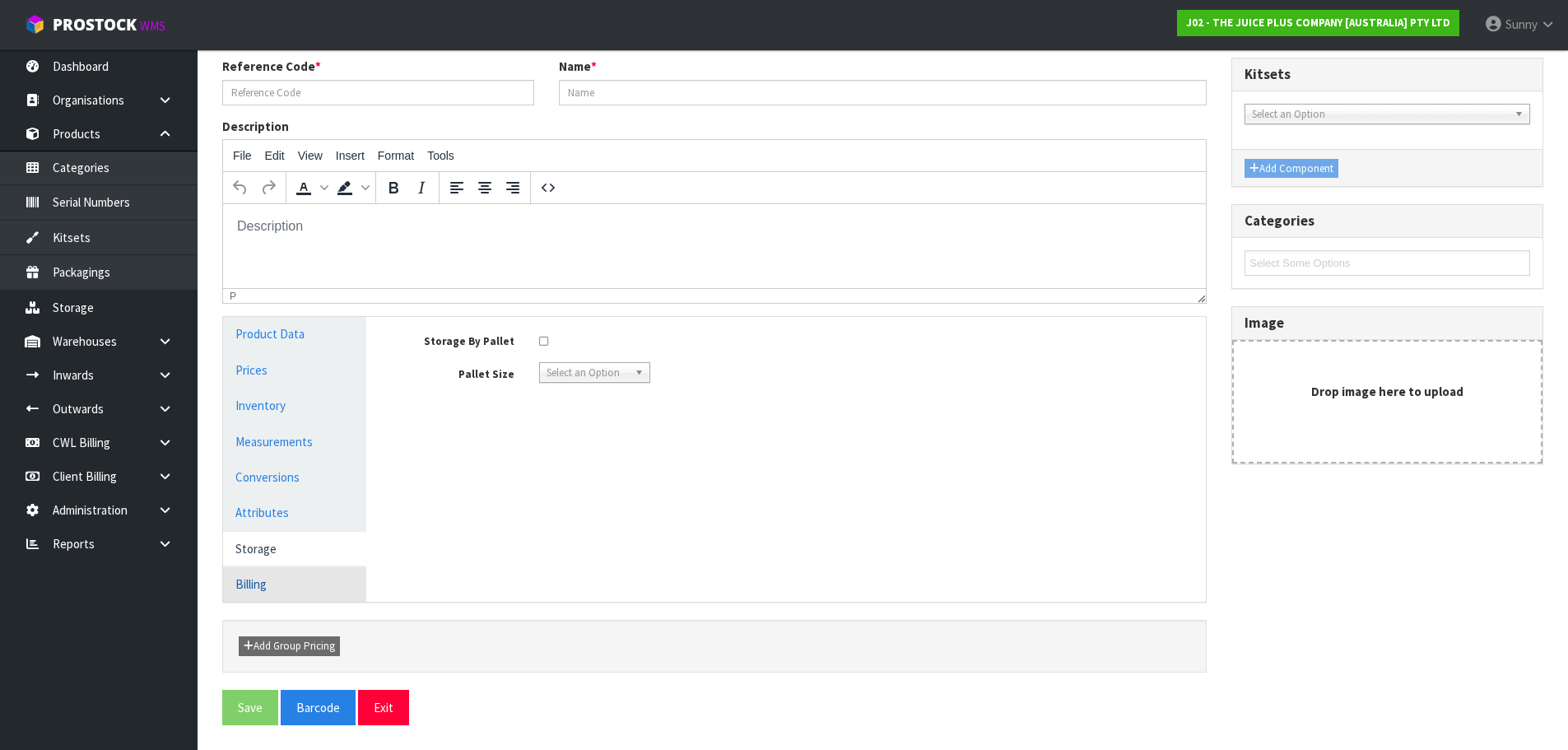
click at [294, 568] on link "Billing" at bounding box center [294, 584] width 143 height 34
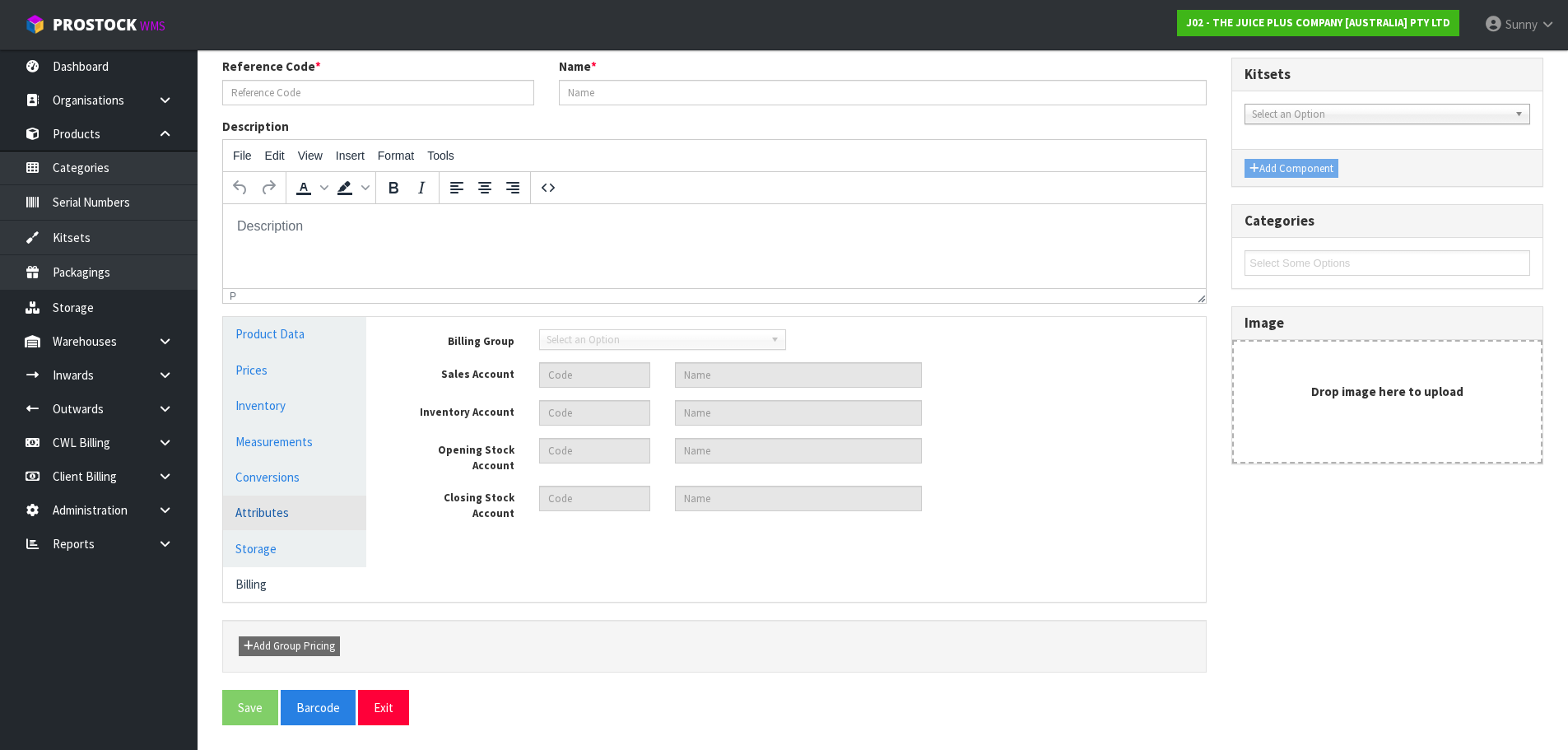
click at [299, 503] on link "Attributes" at bounding box center [294, 513] width 143 height 34
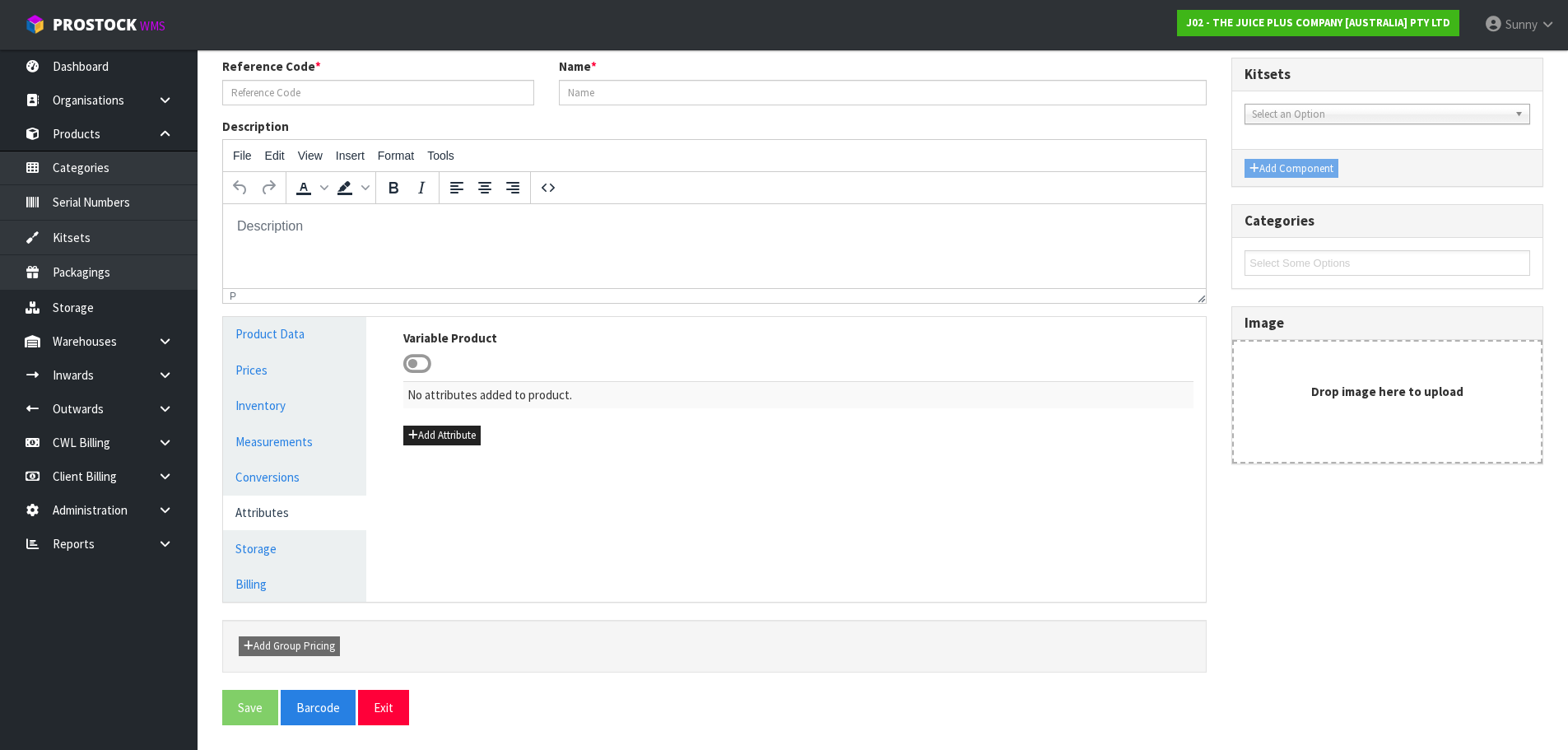
click at [418, 361] on icon at bounding box center [417, 364] width 28 height 25
click at [0, 0] on input "checkbox" at bounding box center [0, 0] width 0 height 0
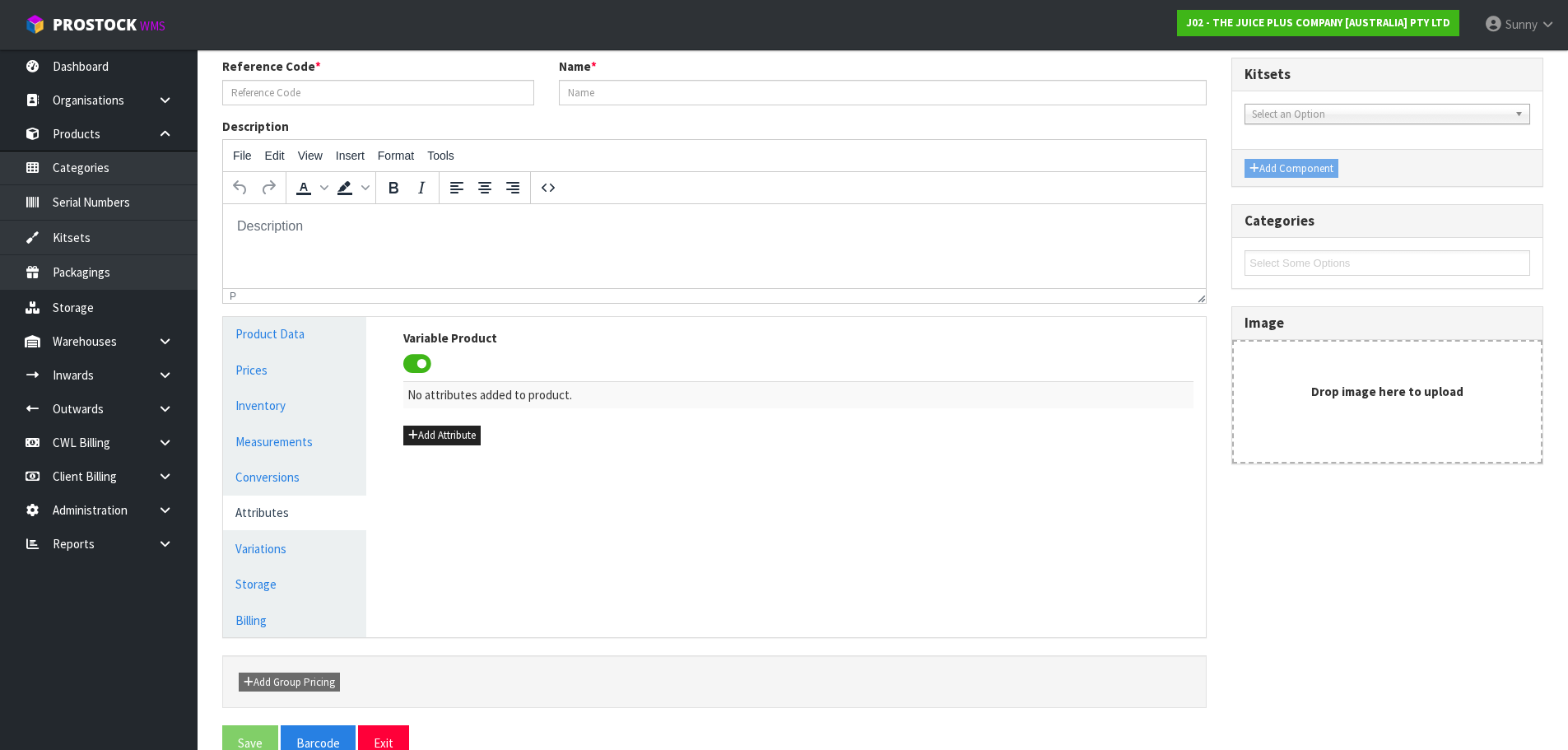
scroll to position [165, 0]
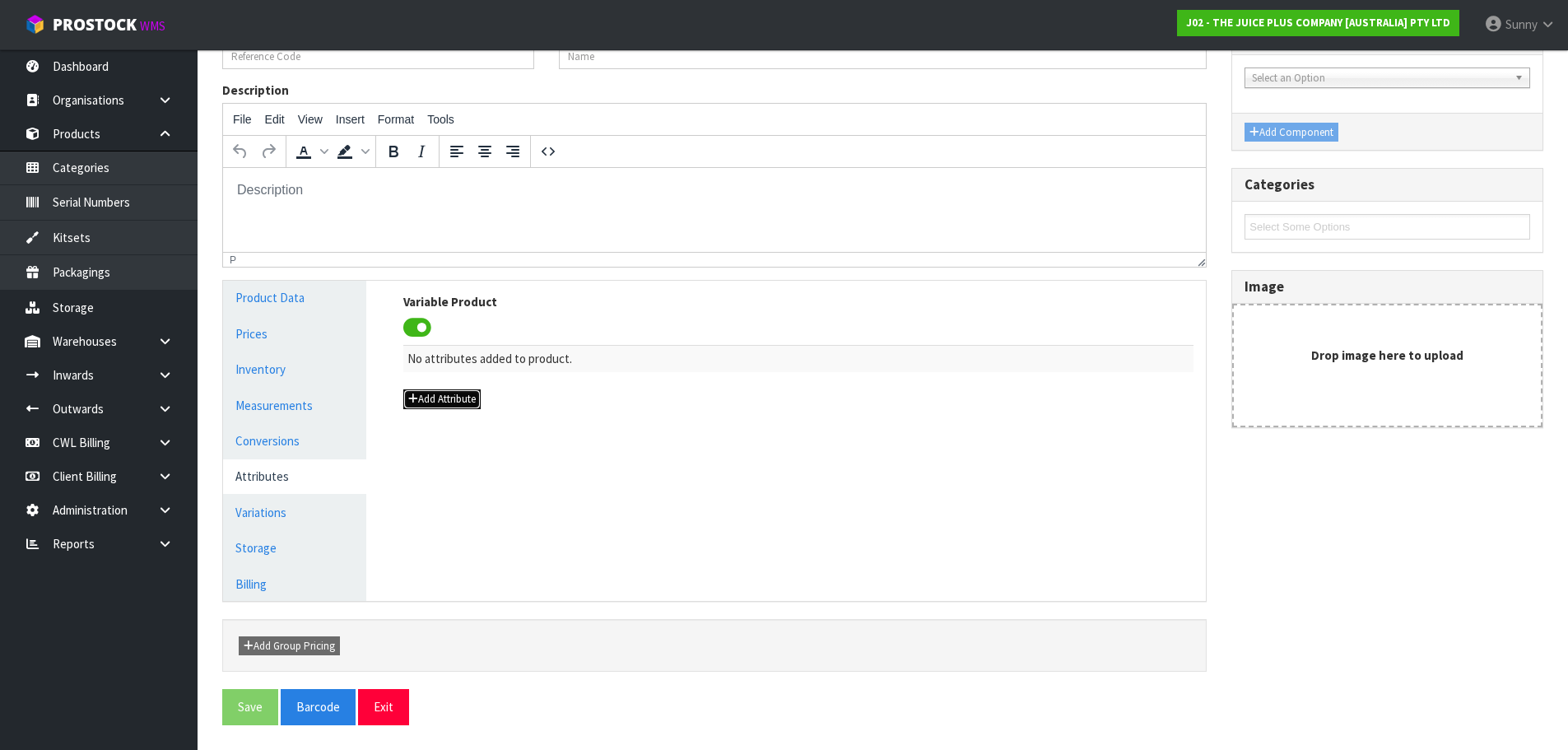
click at [438, 402] on button "Add Attribute" at bounding box center [442, 399] width 77 height 20
click at [483, 355] on label "Used as variations" at bounding box center [462, 358] width 110 height 17
click at [418, 355] on input "Used as variations" at bounding box center [413, 359] width 11 height 11
click at [484, 355] on label "Used as variations" at bounding box center [462, 358] width 110 height 17
click at [418, 355] on input "Used as variations" at bounding box center [413, 359] width 11 height 11
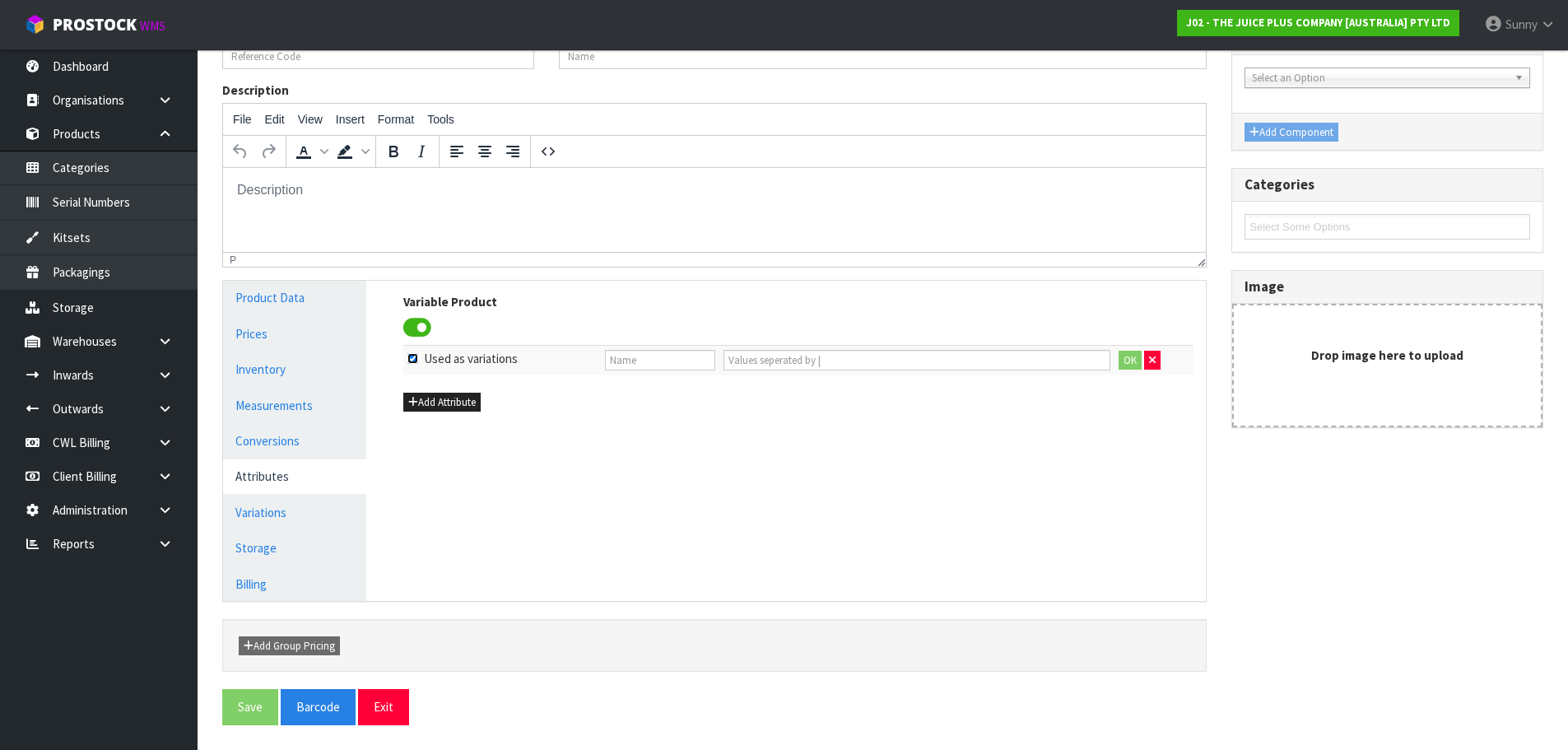
checkbox input "false"
click at [652, 362] on input "text" at bounding box center [659, 360] width 110 height 21
click at [809, 371] on input "text" at bounding box center [917, 360] width 386 height 21
click at [678, 577] on div "Manage Stock Machine SKU Barcode Batch Number Serial Number Expiry Date Frozen …" at bounding box center [798, 441] width 840 height 320
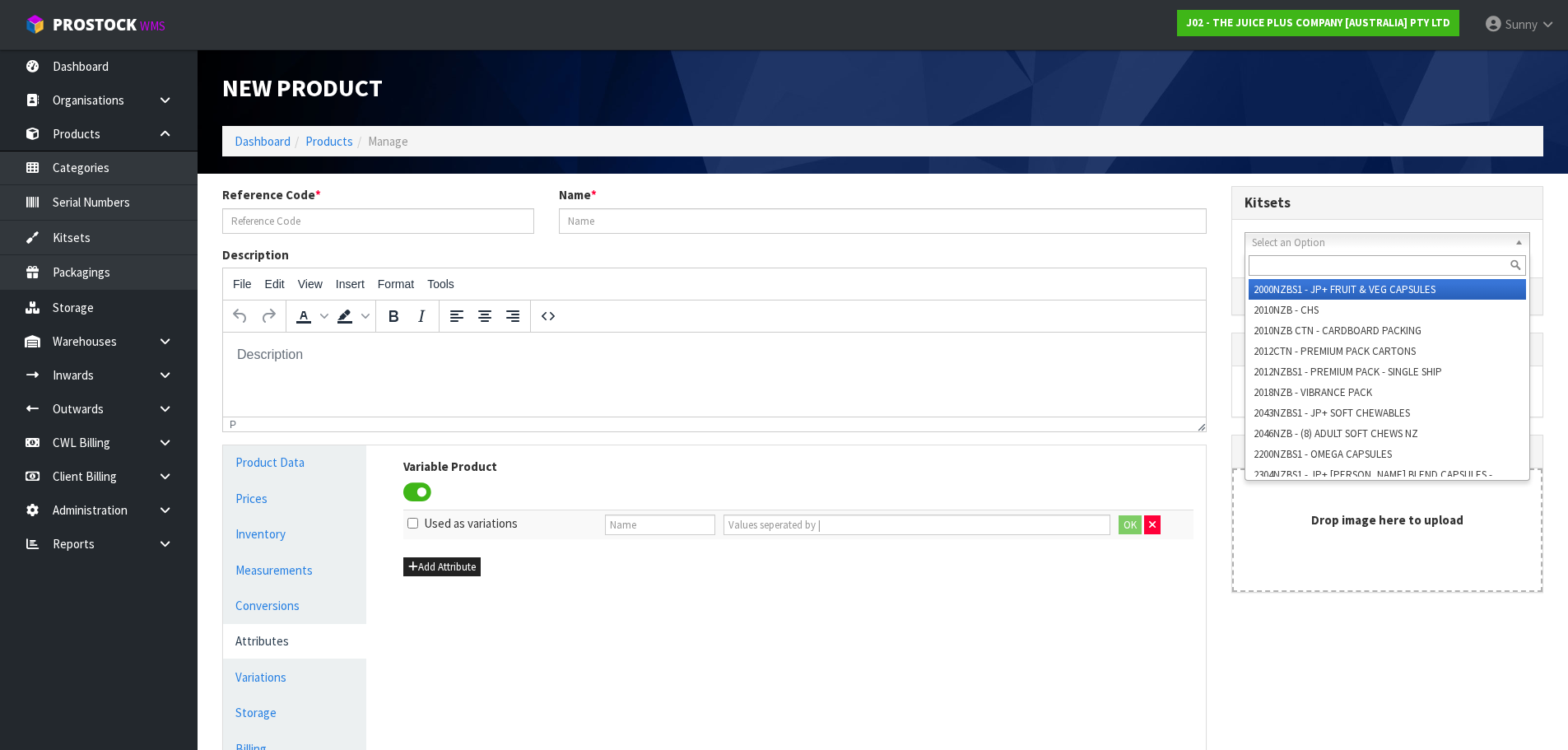
click at [1272, 234] on span "Select an Option" at bounding box center [1380, 243] width 256 height 20
click at [1416, 290] on li "2000NZBS1 - JP+ FRUIT & VEG CAPSULES" at bounding box center [1387, 289] width 277 height 21
